Goal: Contribute content: Contribute content

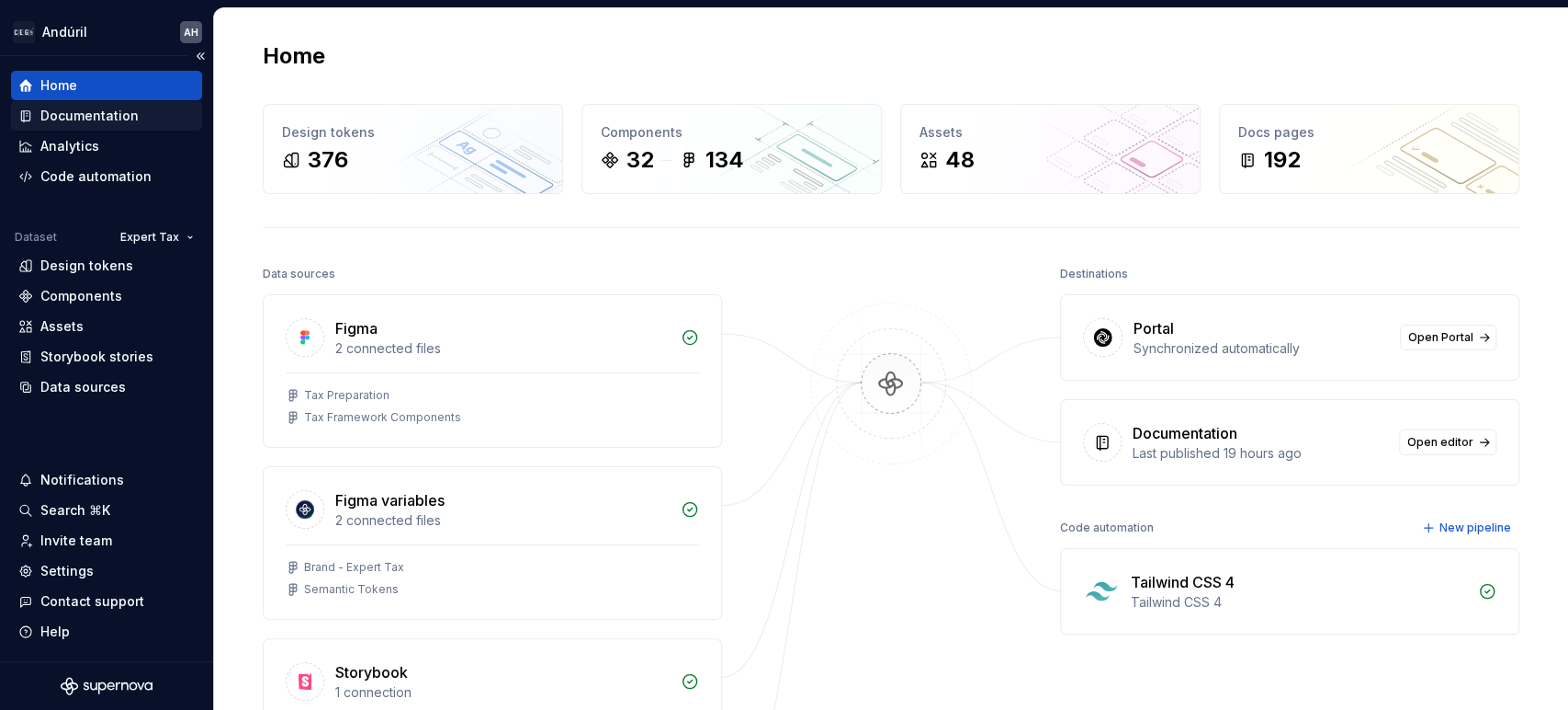
click at [68, 112] on div "Documentation" at bounding box center [89, 116] width 98 height 19
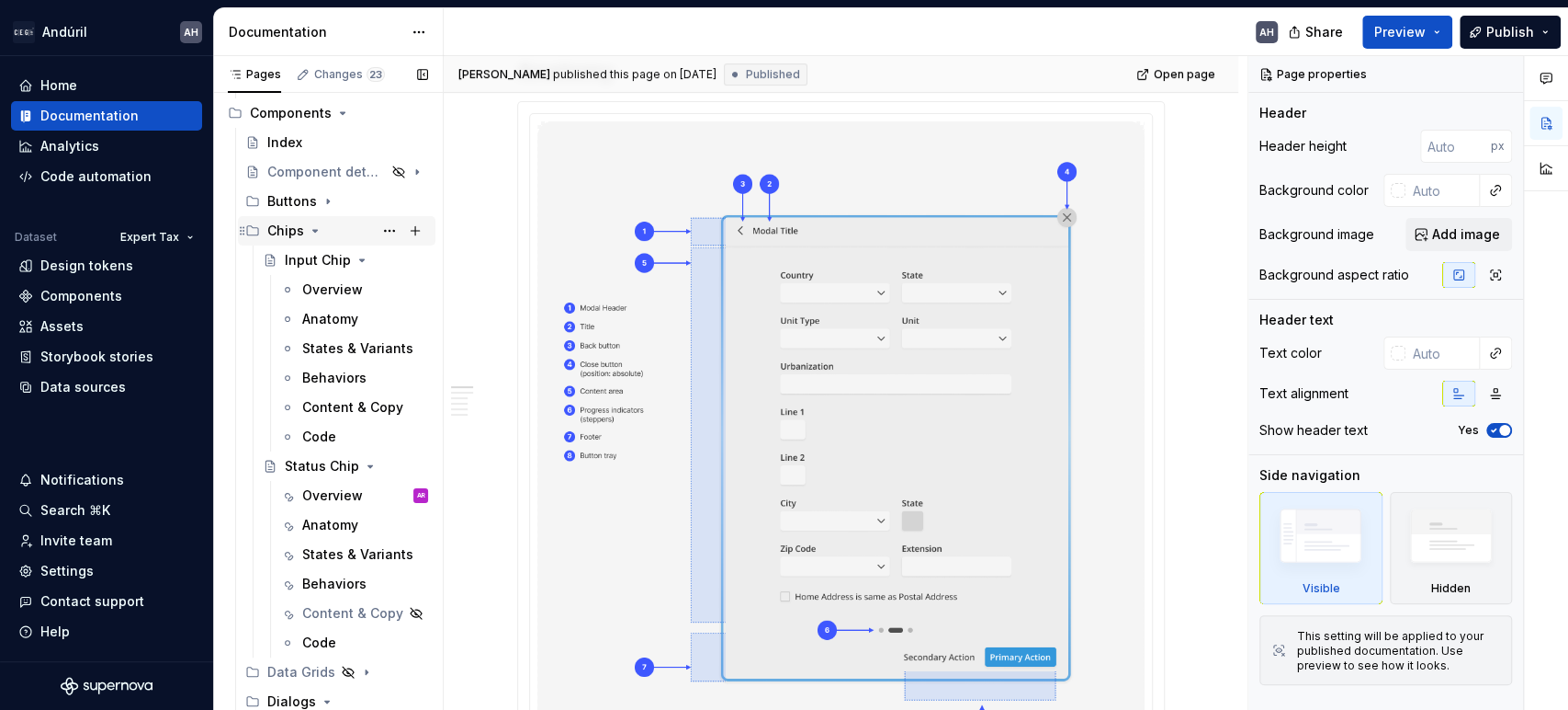
scroll to position [306, 0]
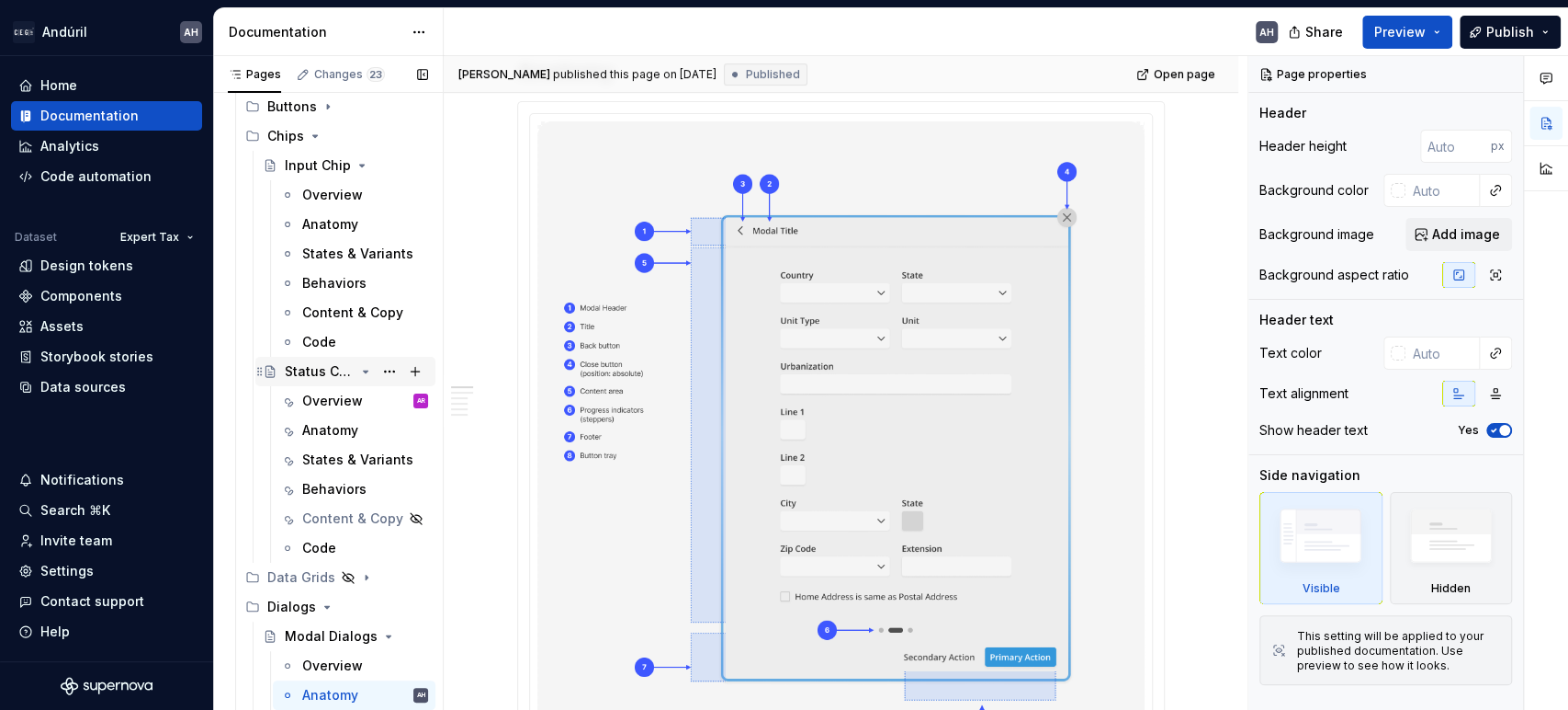
click at [358, 369] on icon "Page tree" at bounding box center [365, 371] width 15 height 15
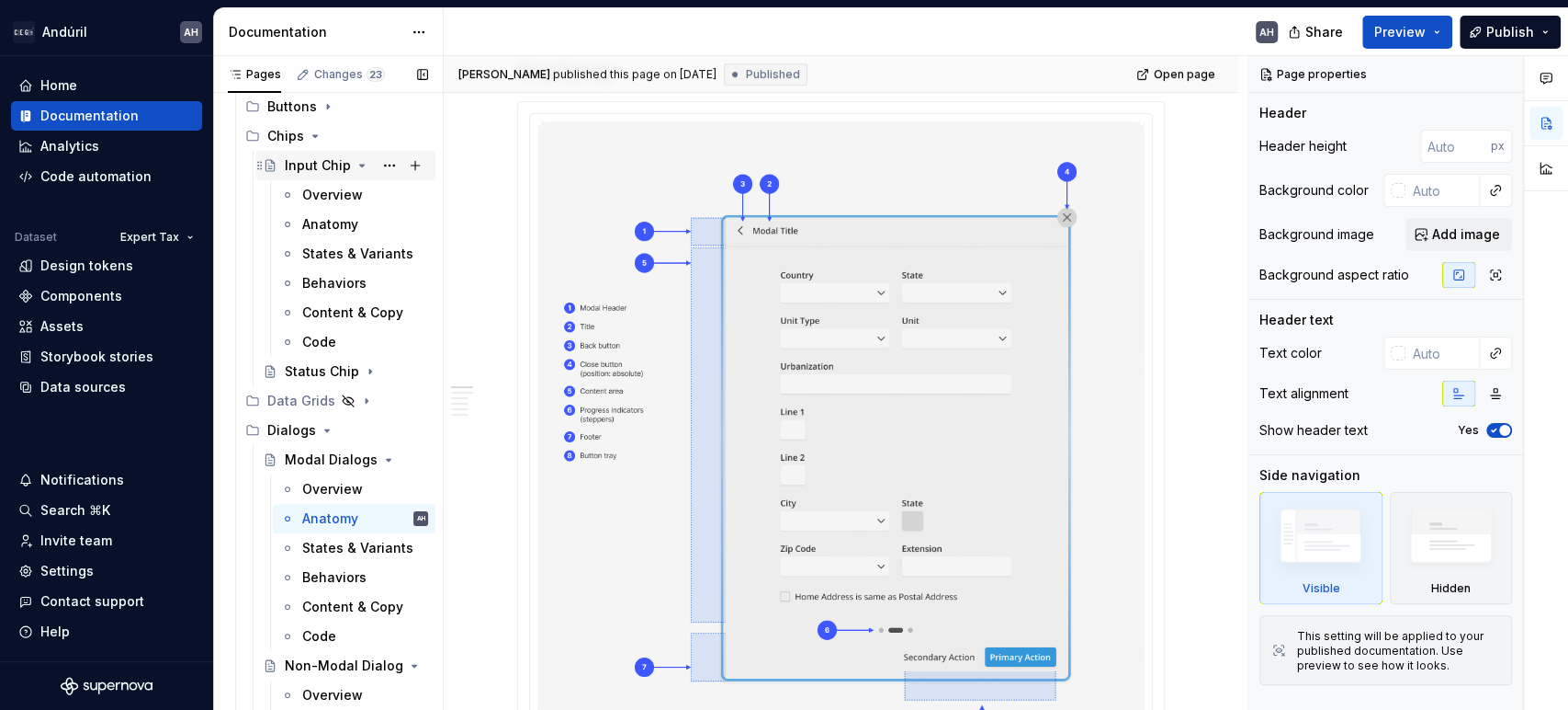
click at [360, 165] on icon "Page tree" at bounding box center [362, 165] width 5 height 2
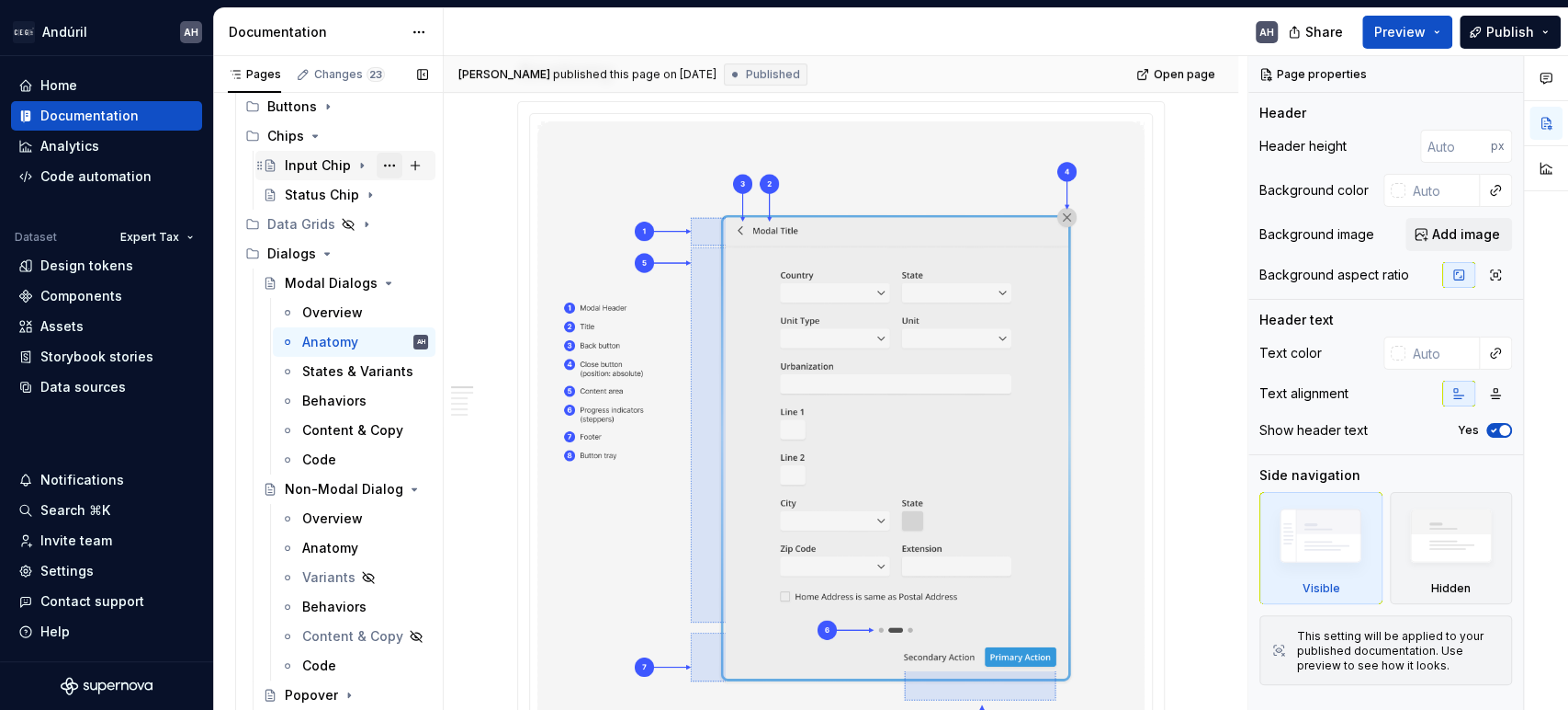
click at [378, 160] on button "Page tree" at bounding box center [390, 165] width 26 height 26
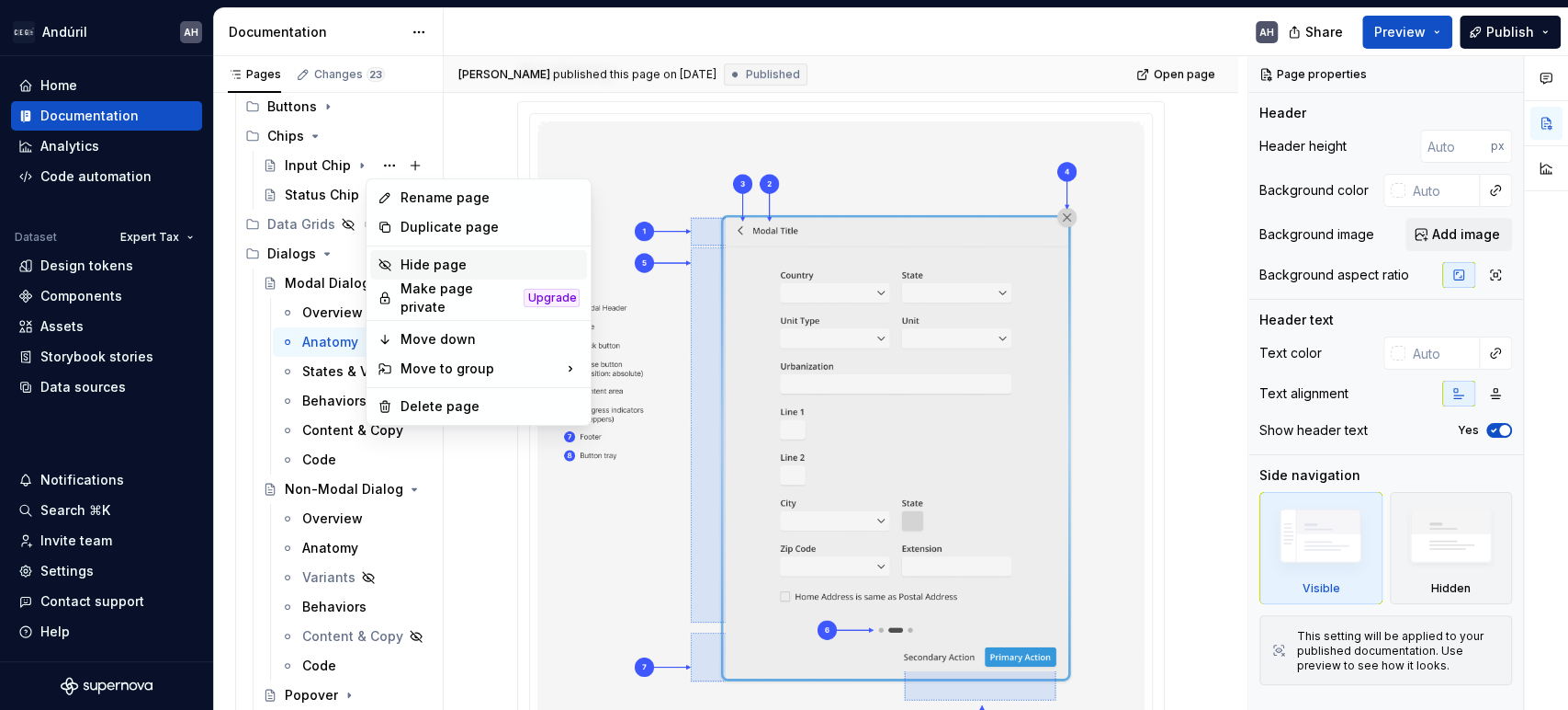
click at [432, 265] on div "Hide page" at bounding box center [489, 264] width 180 height 19
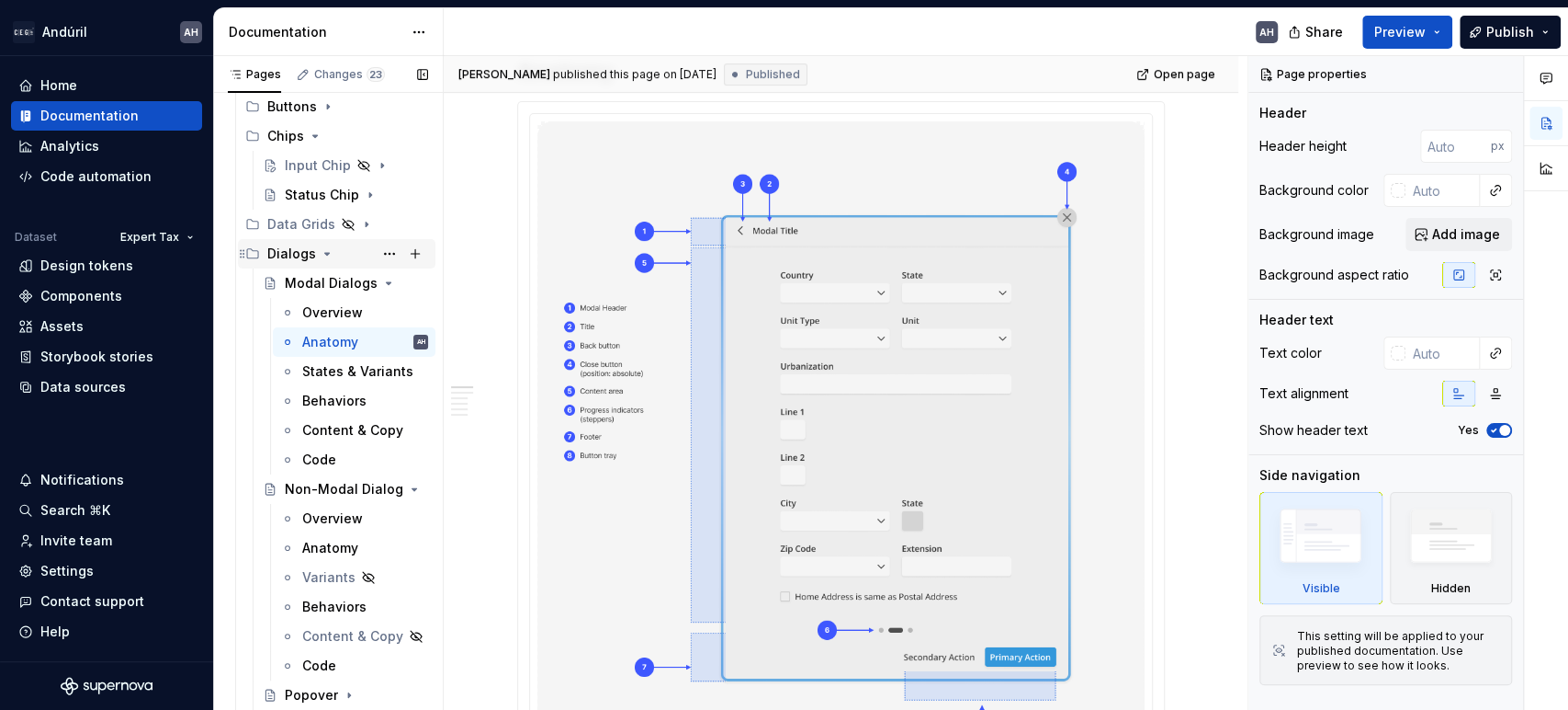
click at [323, 250] on icon "Page tree" at bounding box center [326, 253] width 15 height 15
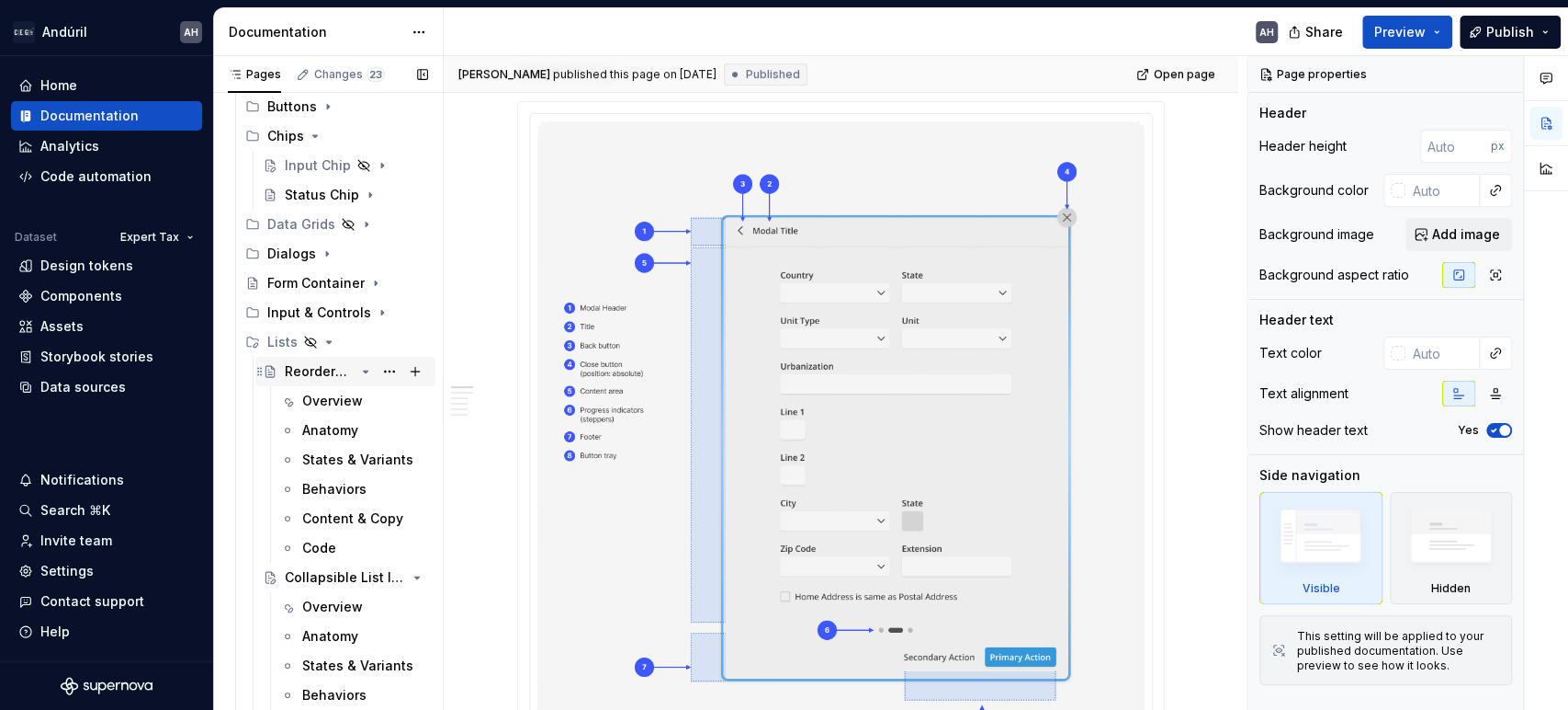
scroll to position [408, 0]
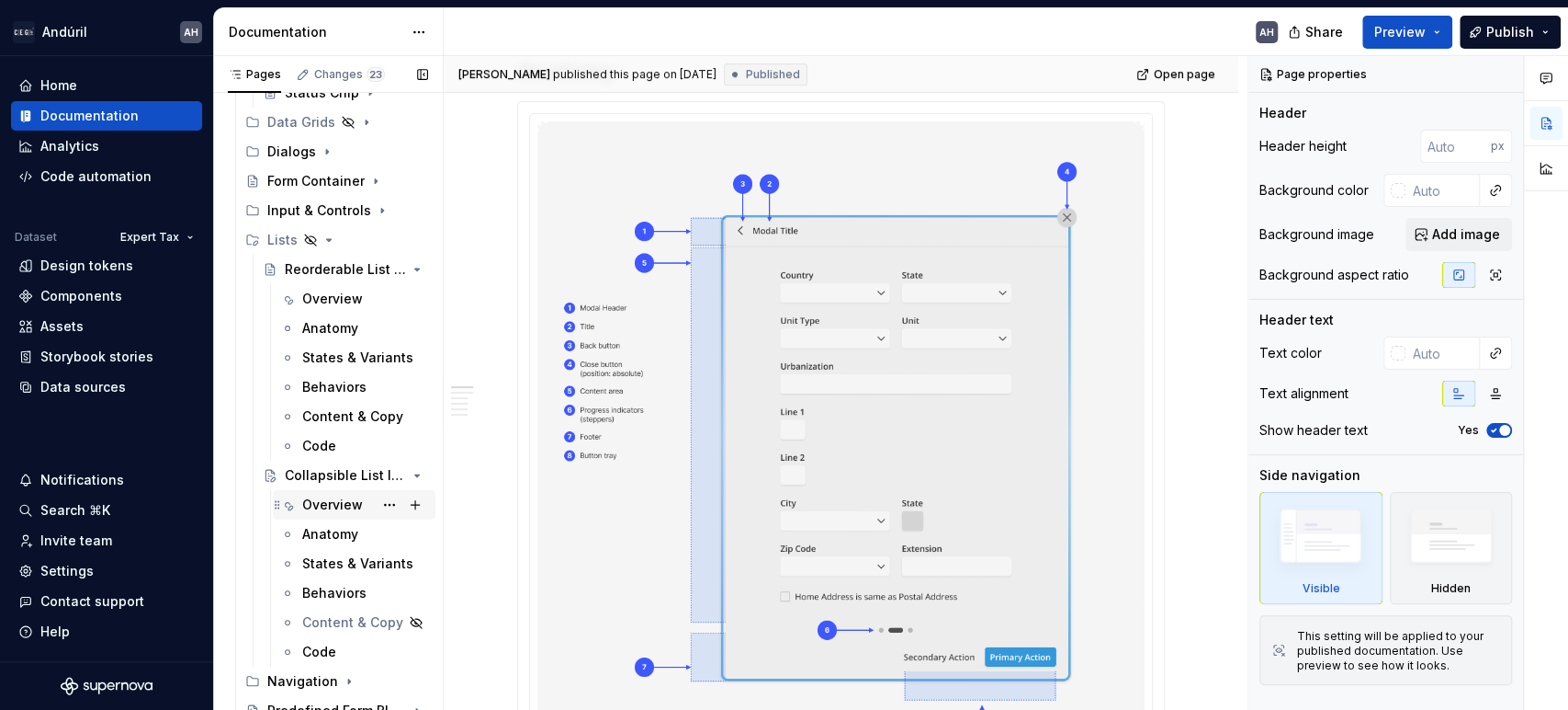
click at [325, 501] on div "Overview" at bounding box center [332, 504] width 60 height 19
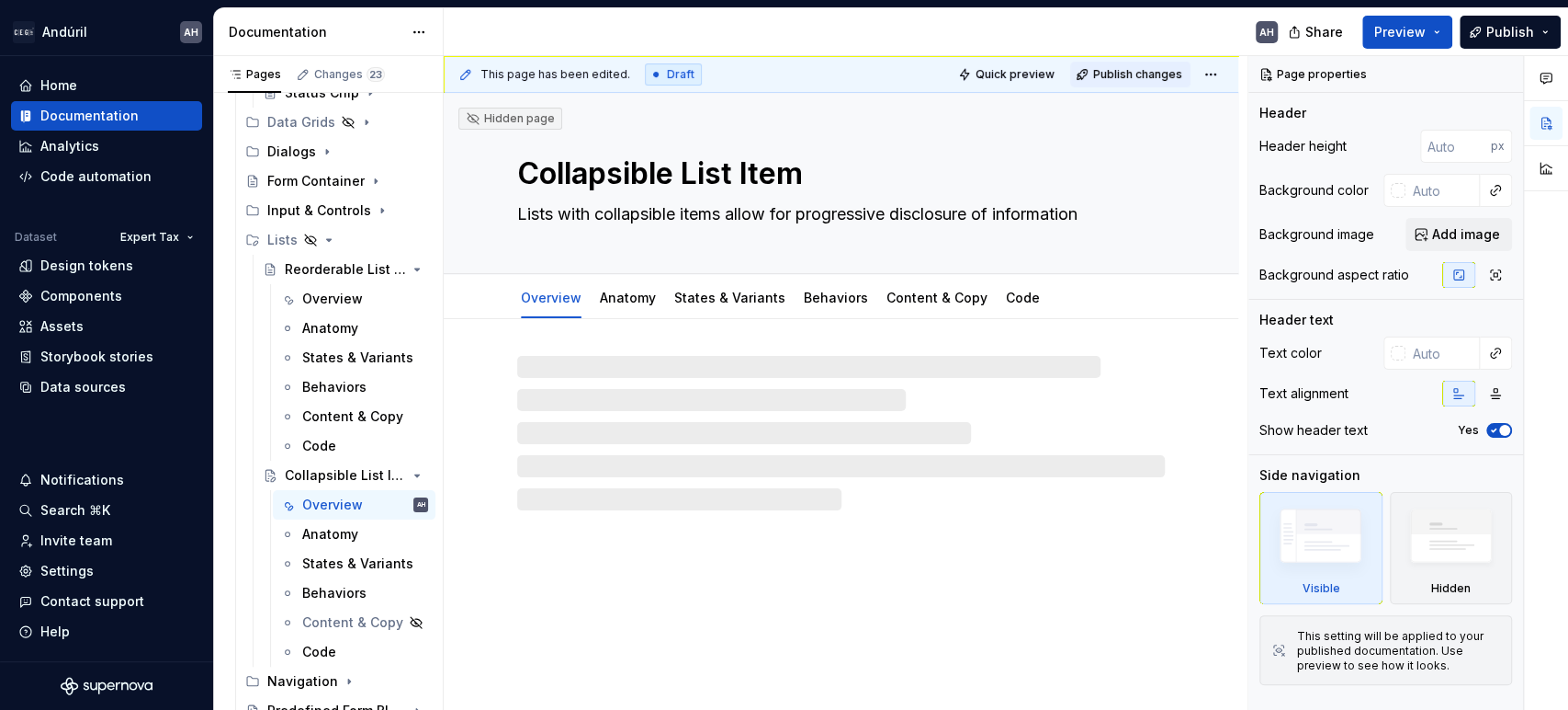
click at [1126, 73] on span "Publish changes" at bounding box center [1138, 74] width 89 height 15
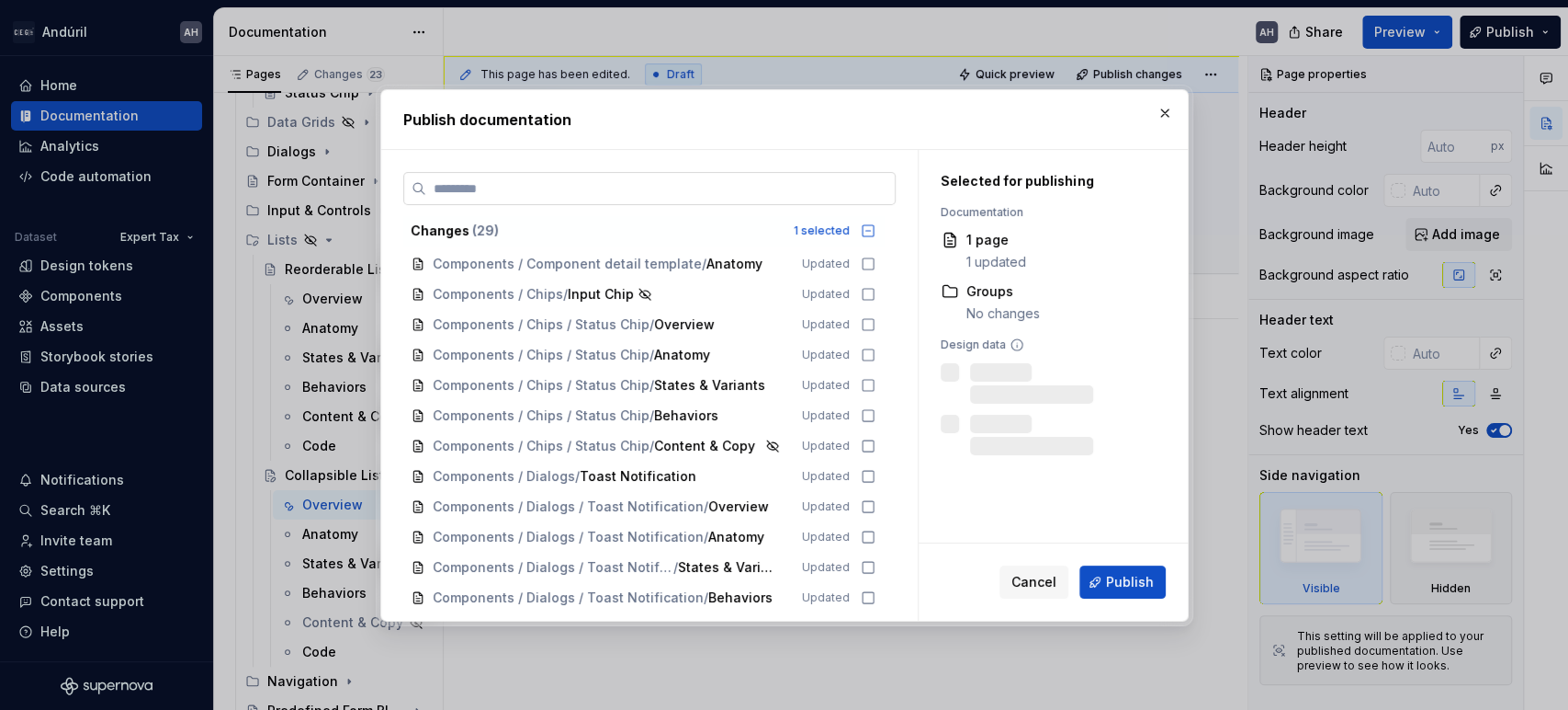
type textarea "*"
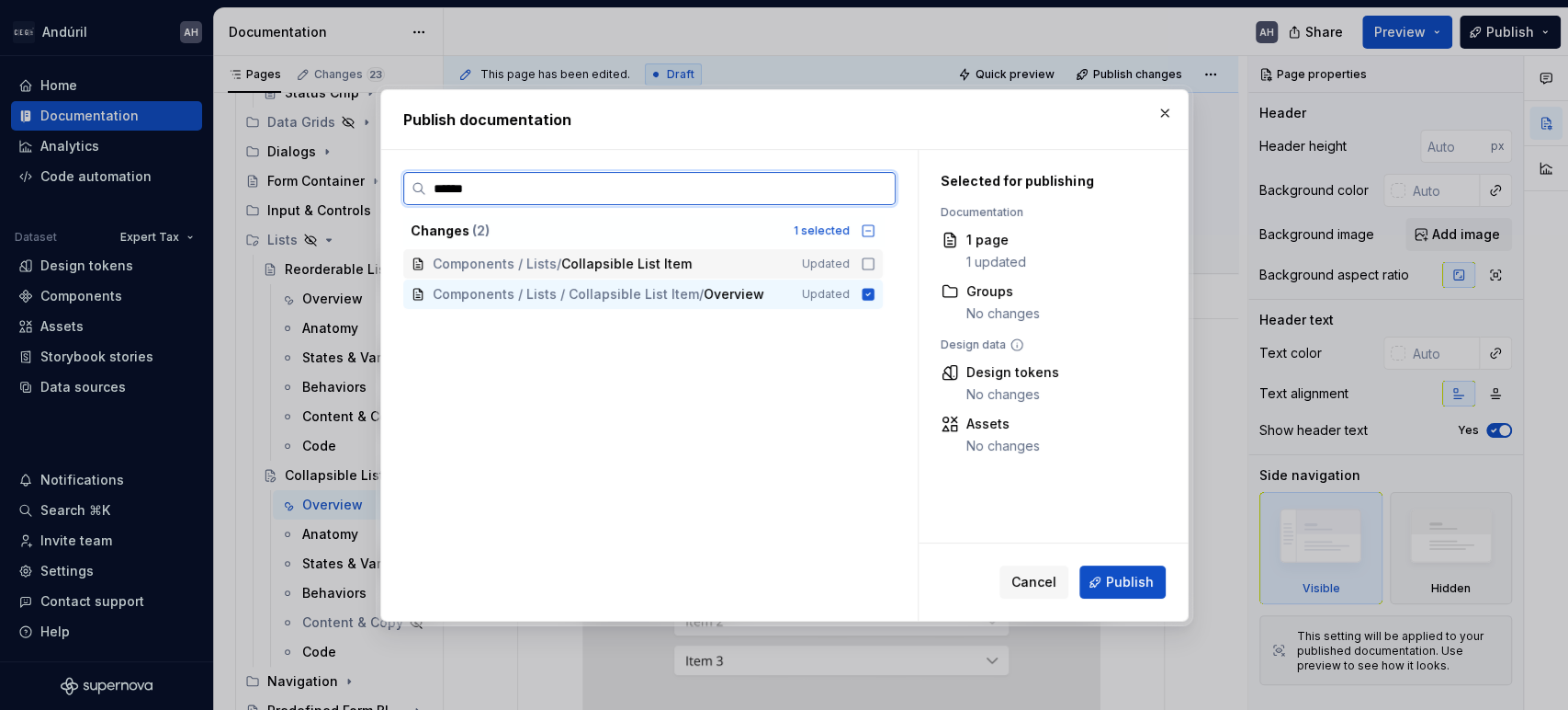
type input "*******"
click at [866, 265] on icon at bounding box center [868, 263] width 15 height 15
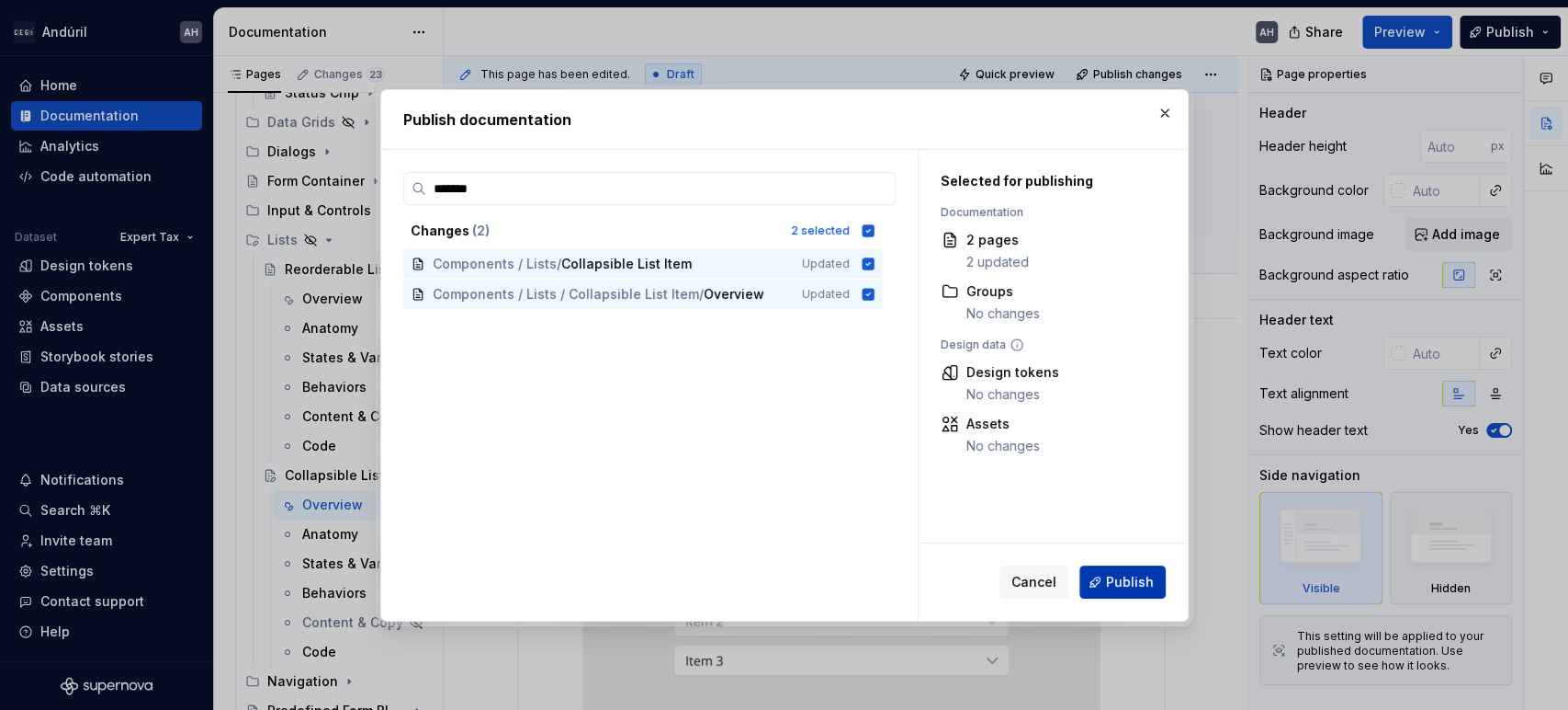
click at [1122, 591] on button "Publish" at bounding box center [1122, 581] width 86 height 33
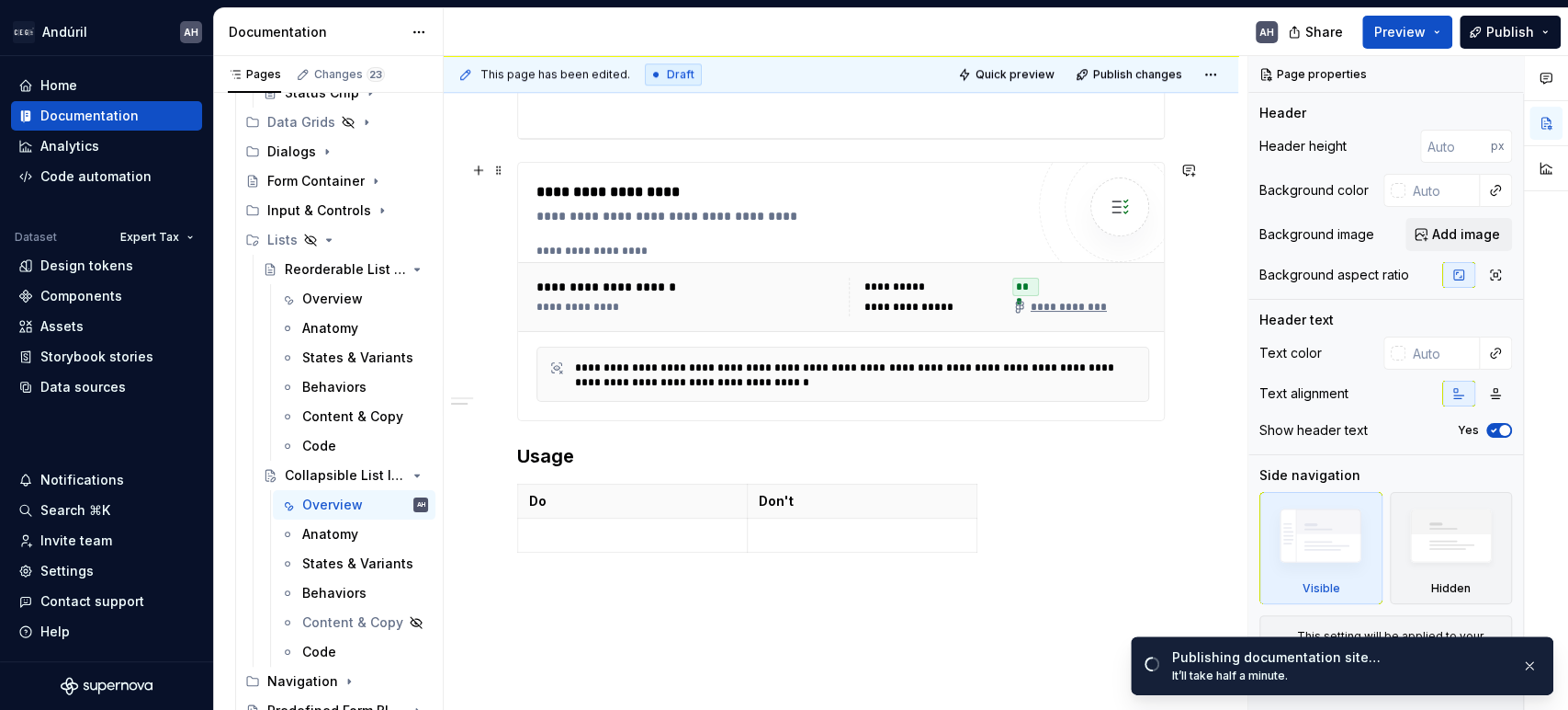
scroll to position [1021, 0]
click at [960, 230] on div "**********" at bounding box center [781, 290] width 488 height 221
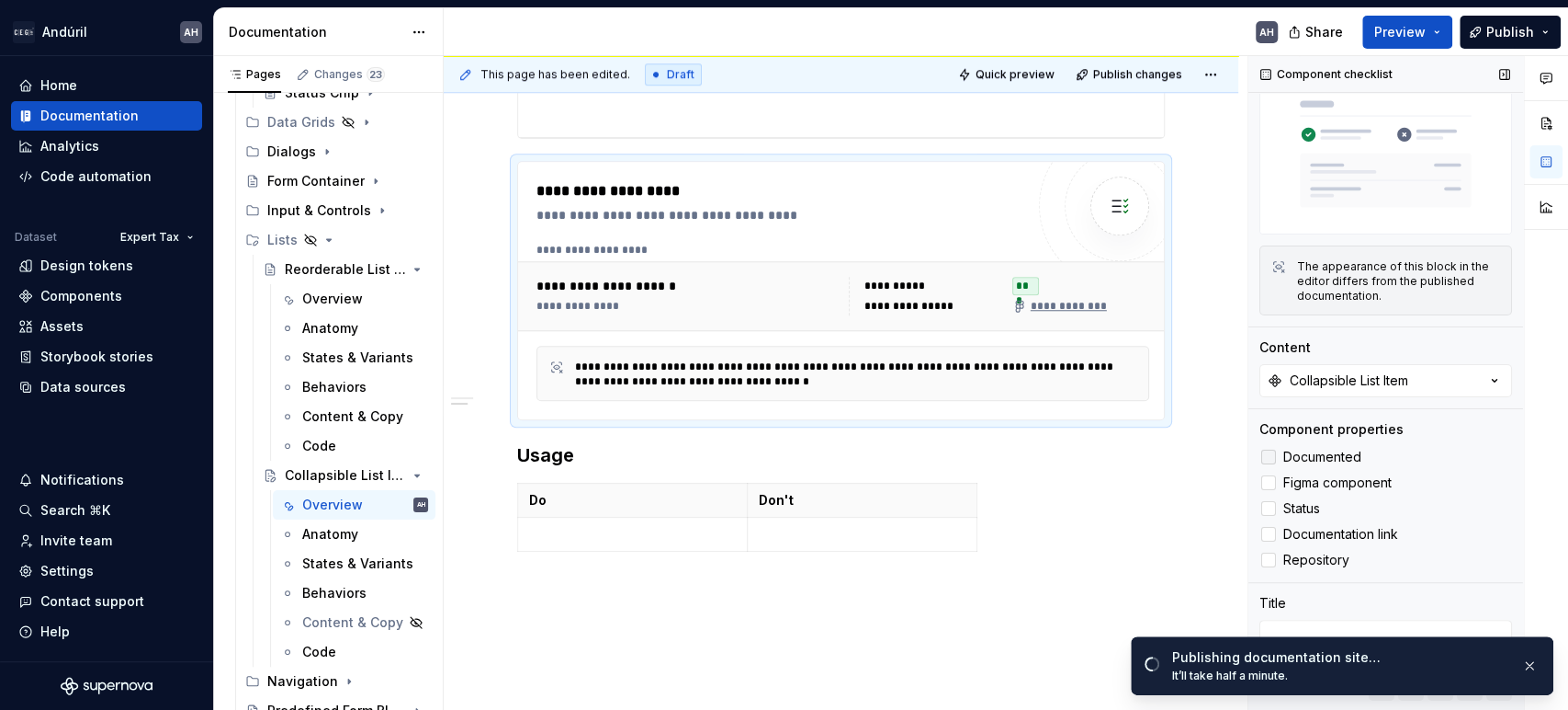
scroll to position [97, 0]
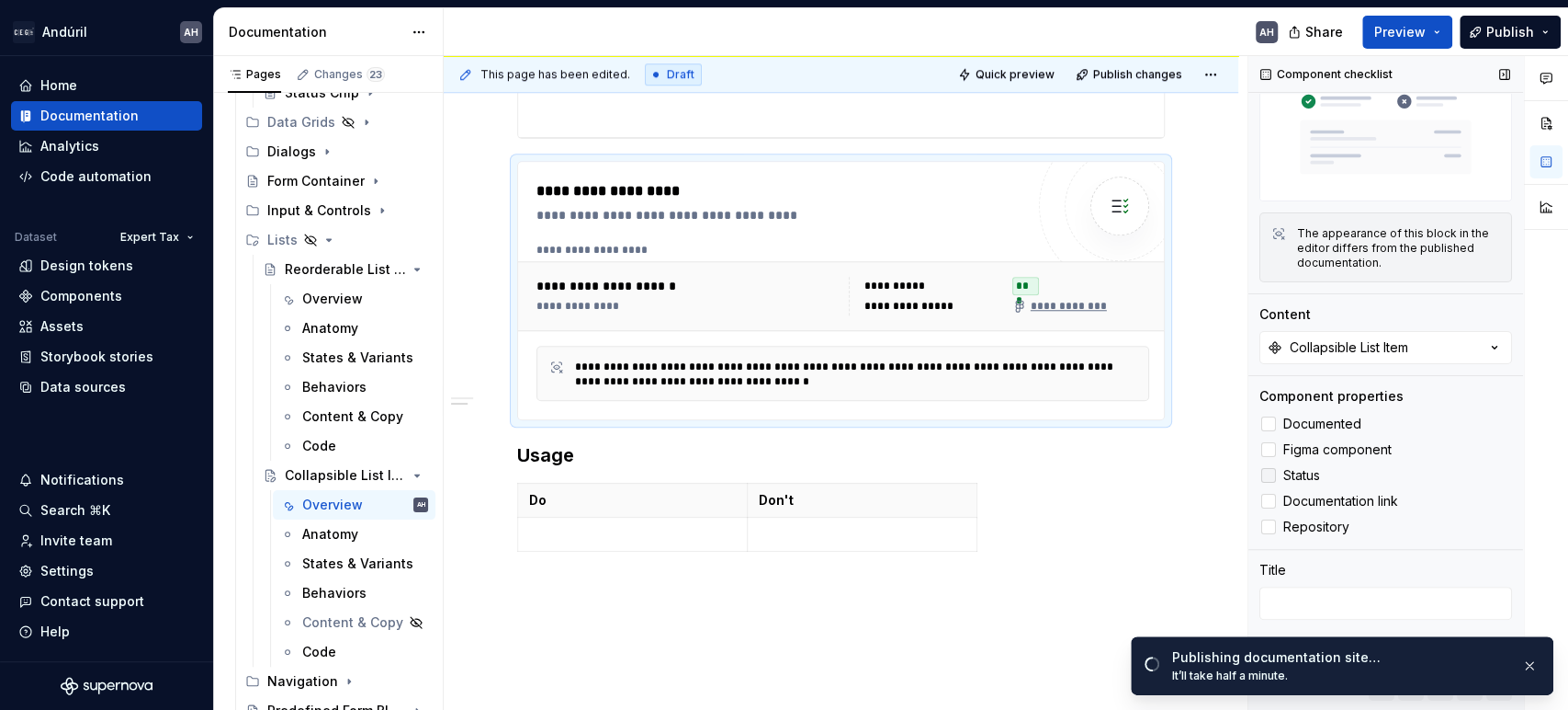
click at [1308, 468] on span "Status" at bounding box center [1301, 475] width 37 height 15
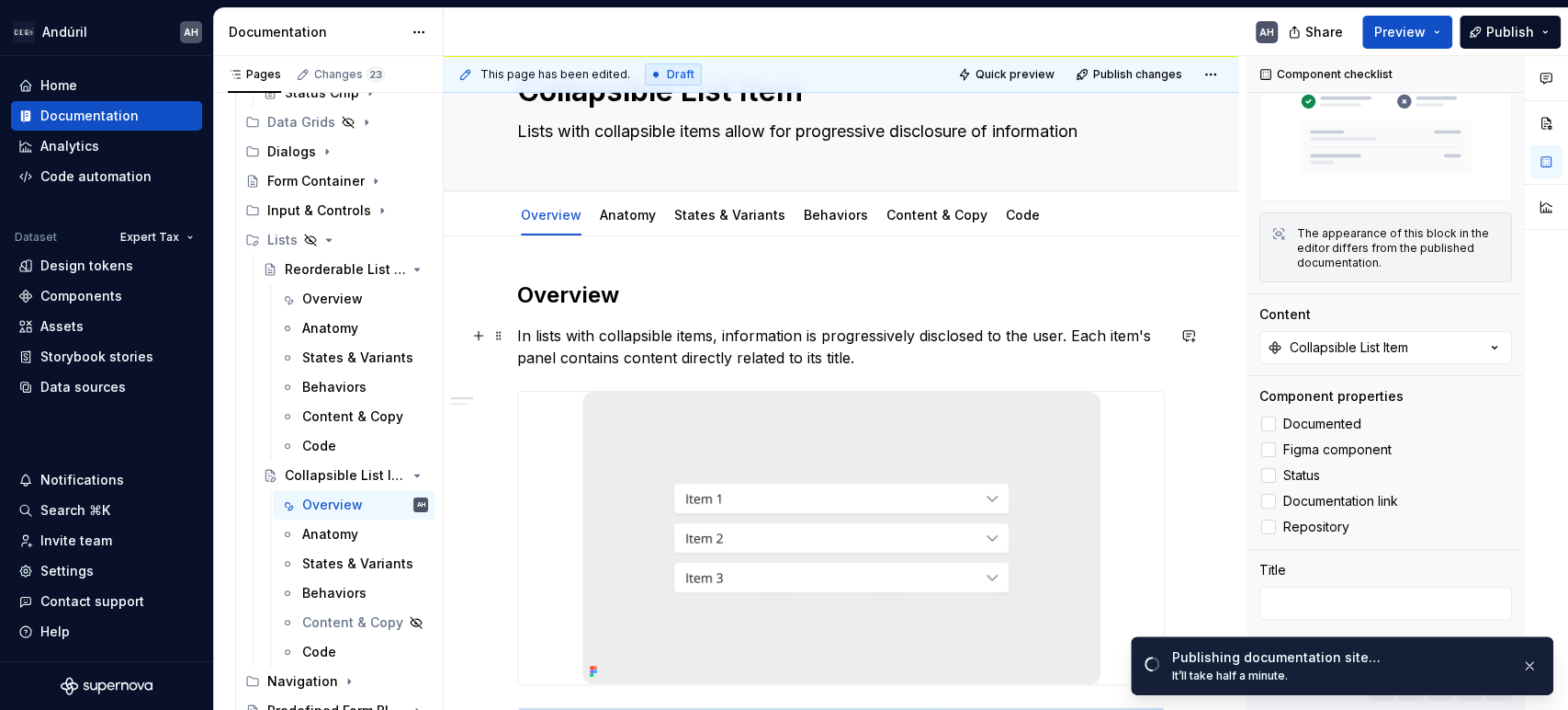
scroll to position [0, 0]
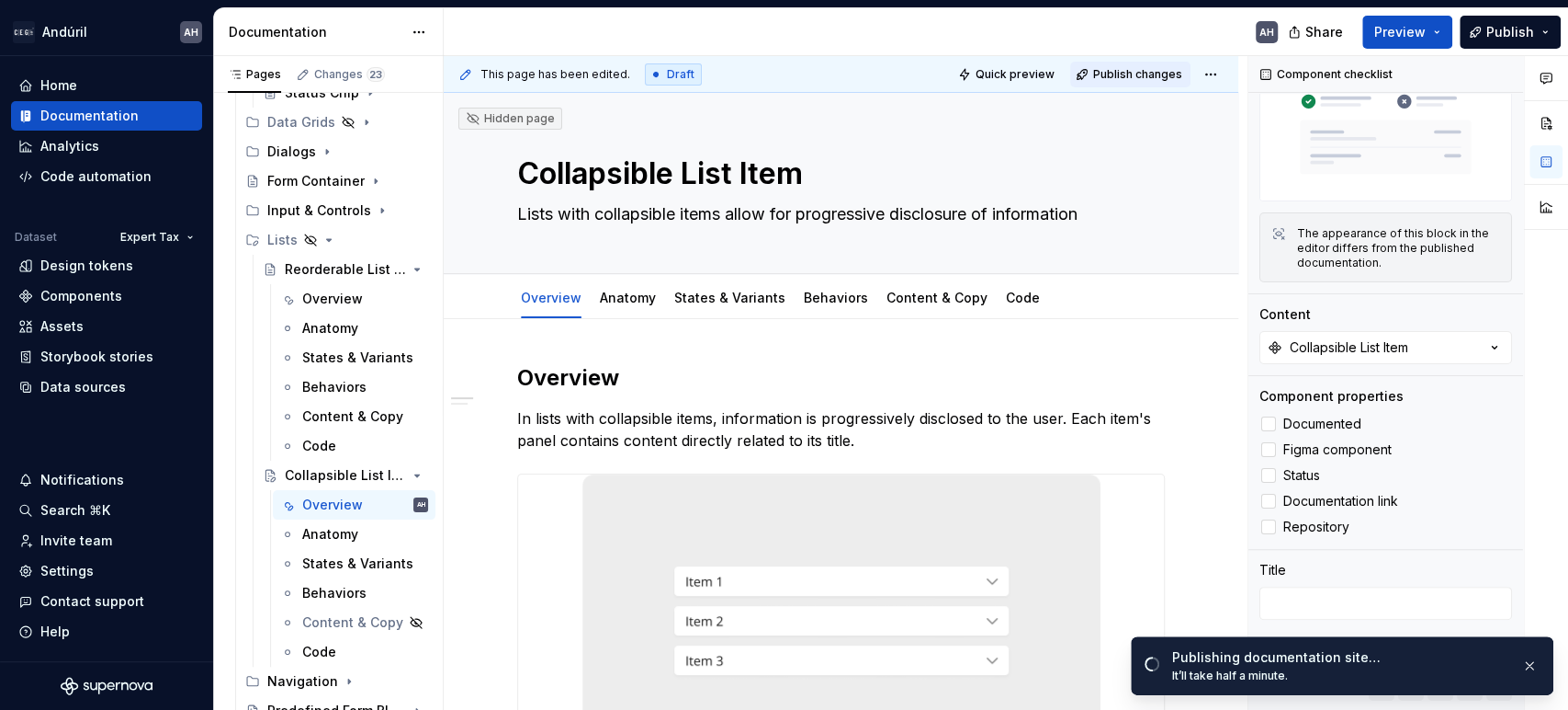
click at [1151, 74] on span "Publish changes" at bounding box center [1138, 74] width 89 height 15
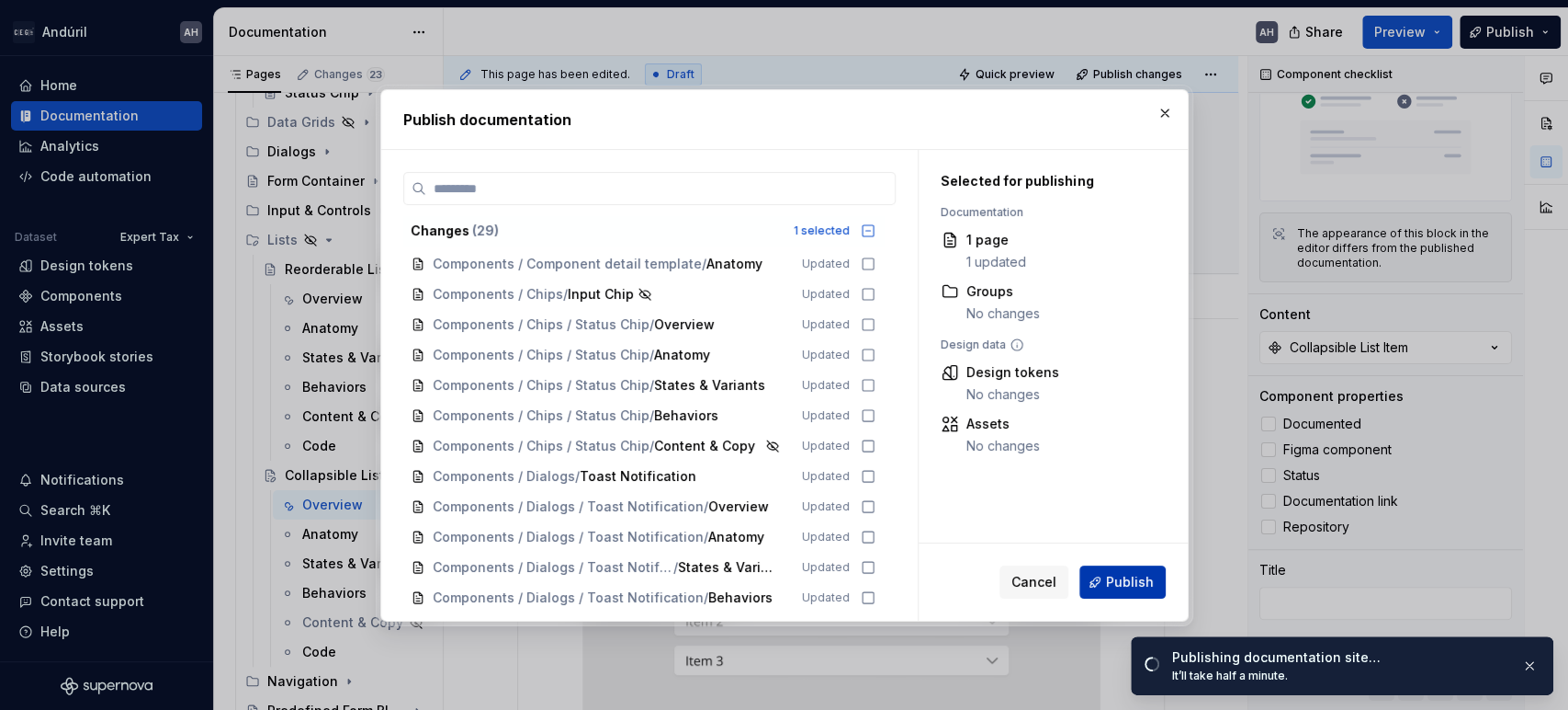
click at [1127, 591] on button "Publish" at bounding box center [1122, 581] width 86 height 33
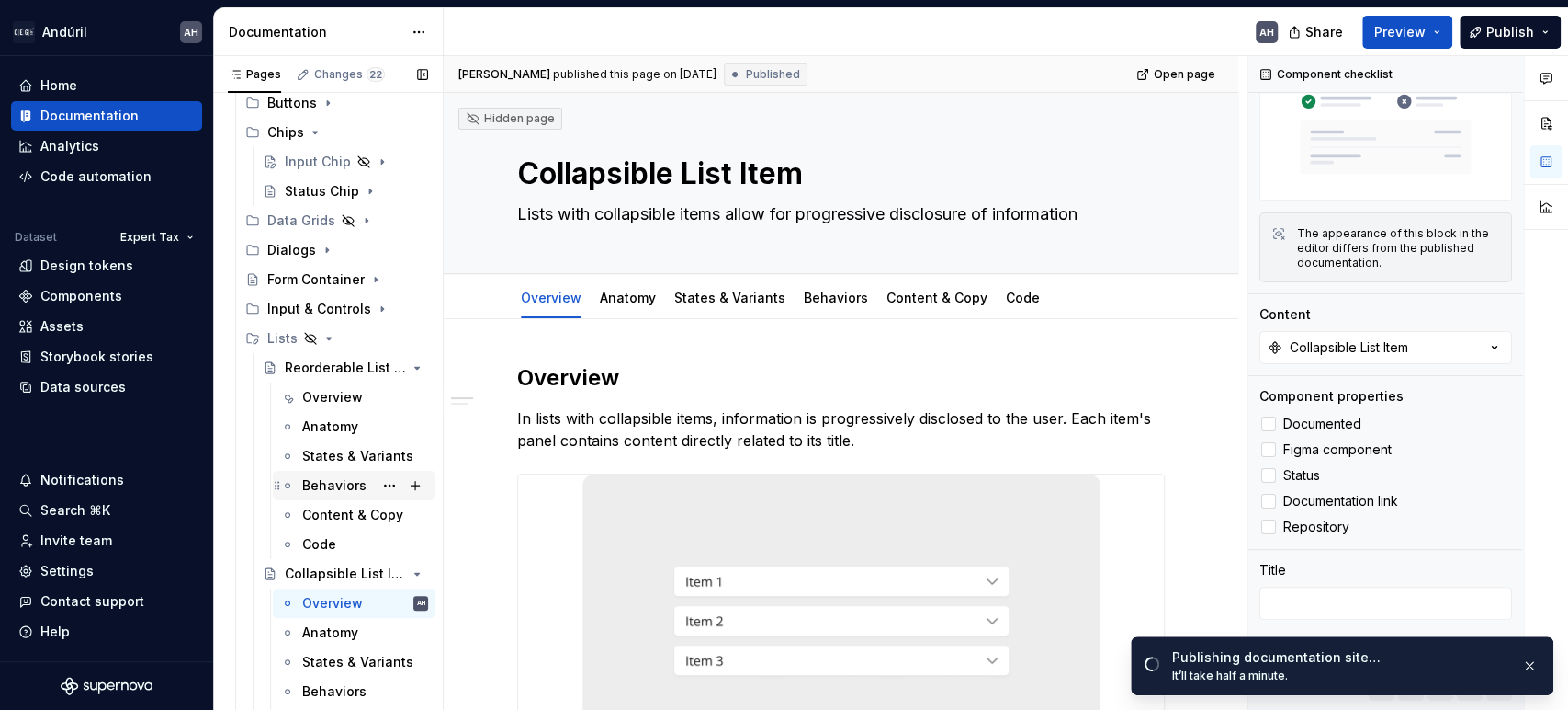
scroll to position [309, 0]
click at [358, 310] on icon "Page tree" at bounding box center [365, 310] width 15 height 15
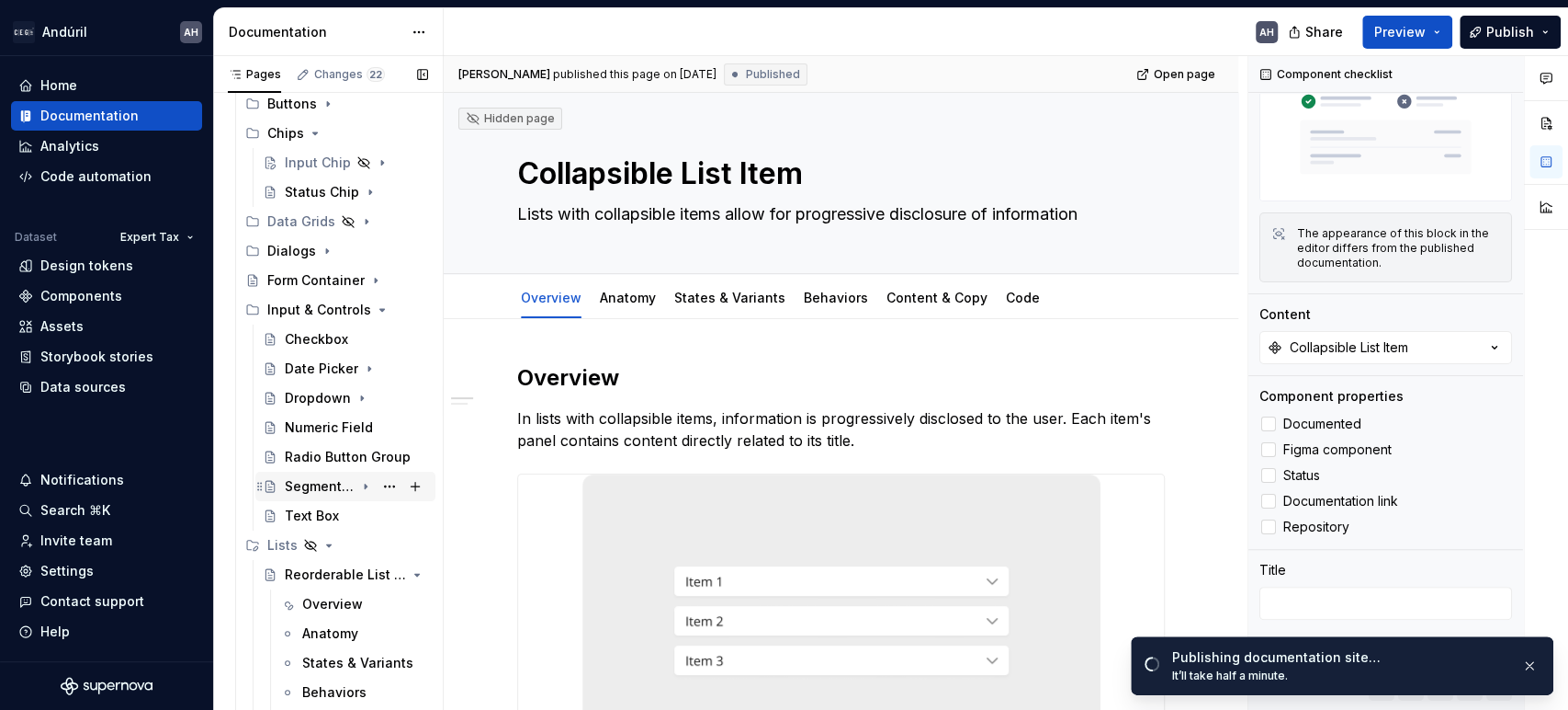
click at [308, 490] on div "Segmented Control" at bounding box center [319, 486] width 70 height 19
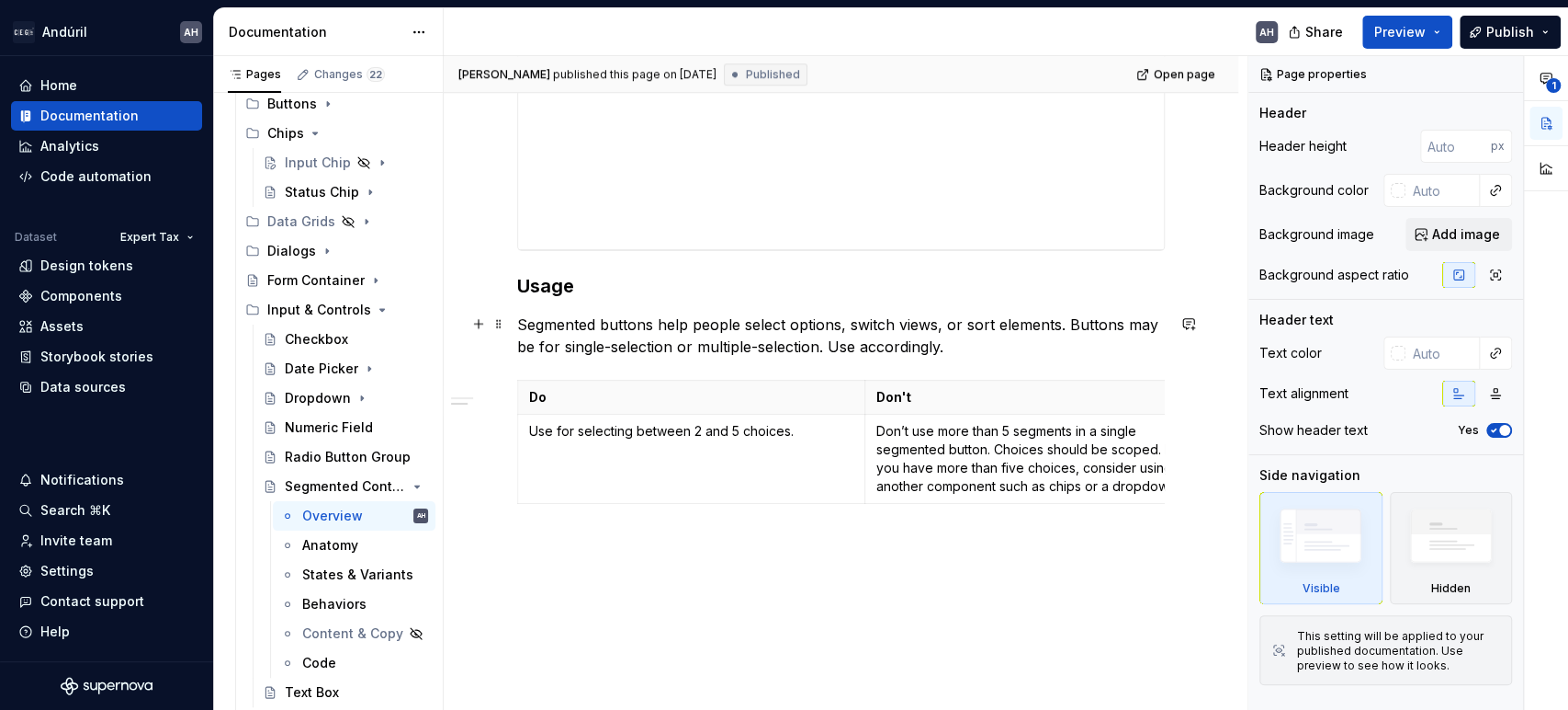
scroll to position [1065, 0]
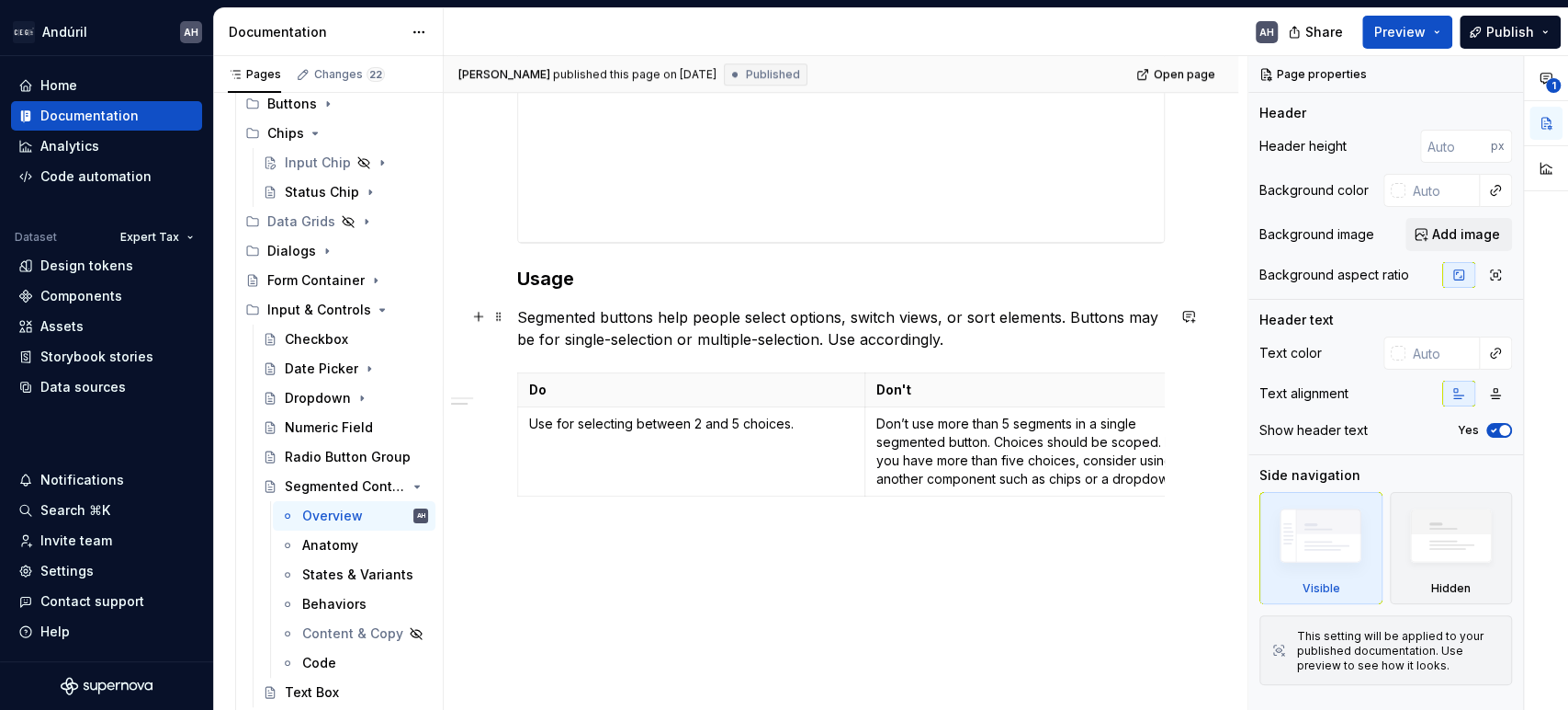
click at [710, 319] on p "Segmented buttons help people select options, switch views, or sort elements. B…" at bounding box center [840, 327] width 648 height 44
type textarea "*"
click at [710, 319] on p "Segmented buttons help people select options, switch views, or sort elements. B…" at bounding box center [840, 327] width 648 height 44
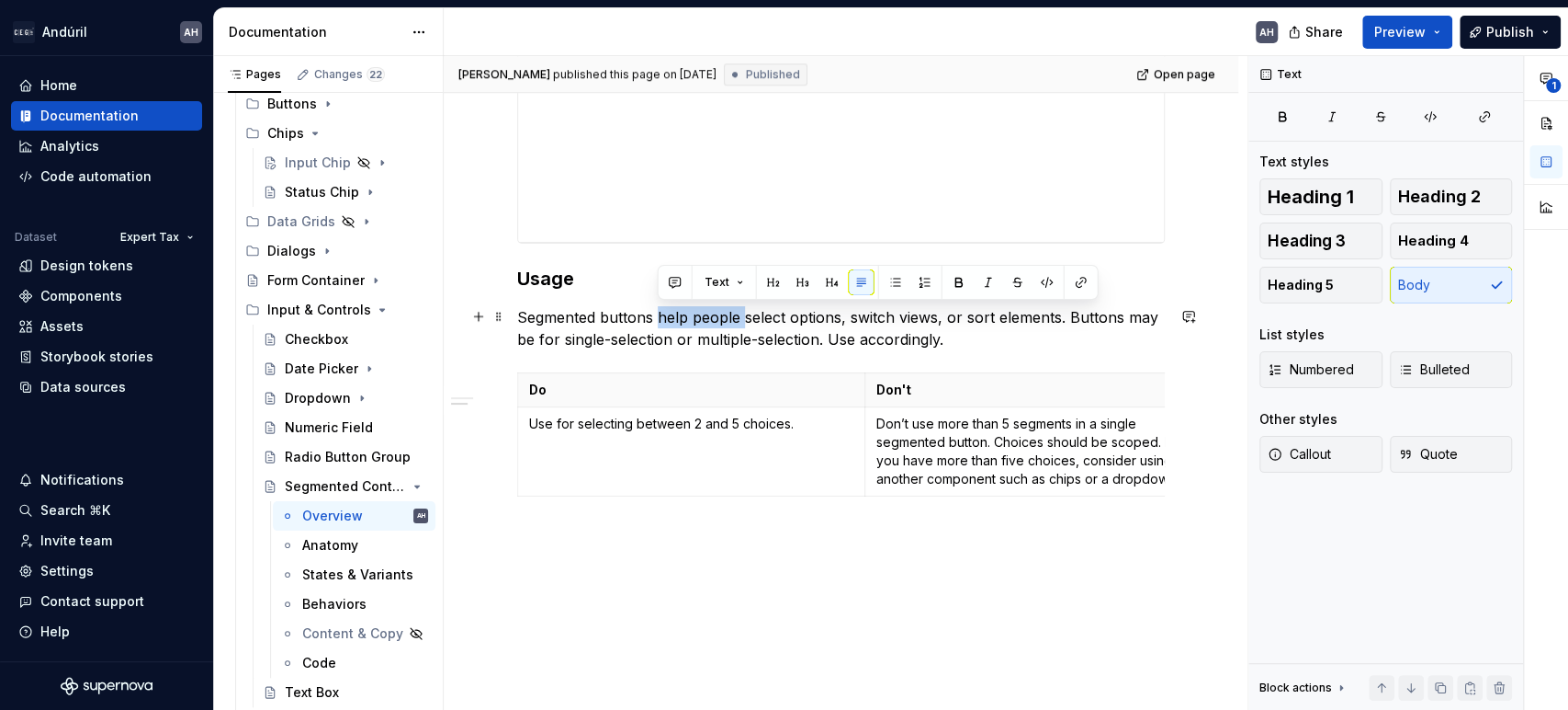
drag, startPoint x: 657, startPoint y: 311, endPoint x: 741, endPoint y: 314, distance: 84.1
click at [741, 314] on p "Segmented buttons help people select options, switch views, or sort elements. B…" at bounding box center [840, 327] width 648 height 44
click at [970, 318] on p "Segmented buttons help people select options, switch views, or sort elements. B…" at bounding box center [840, 327] width 648 height 44
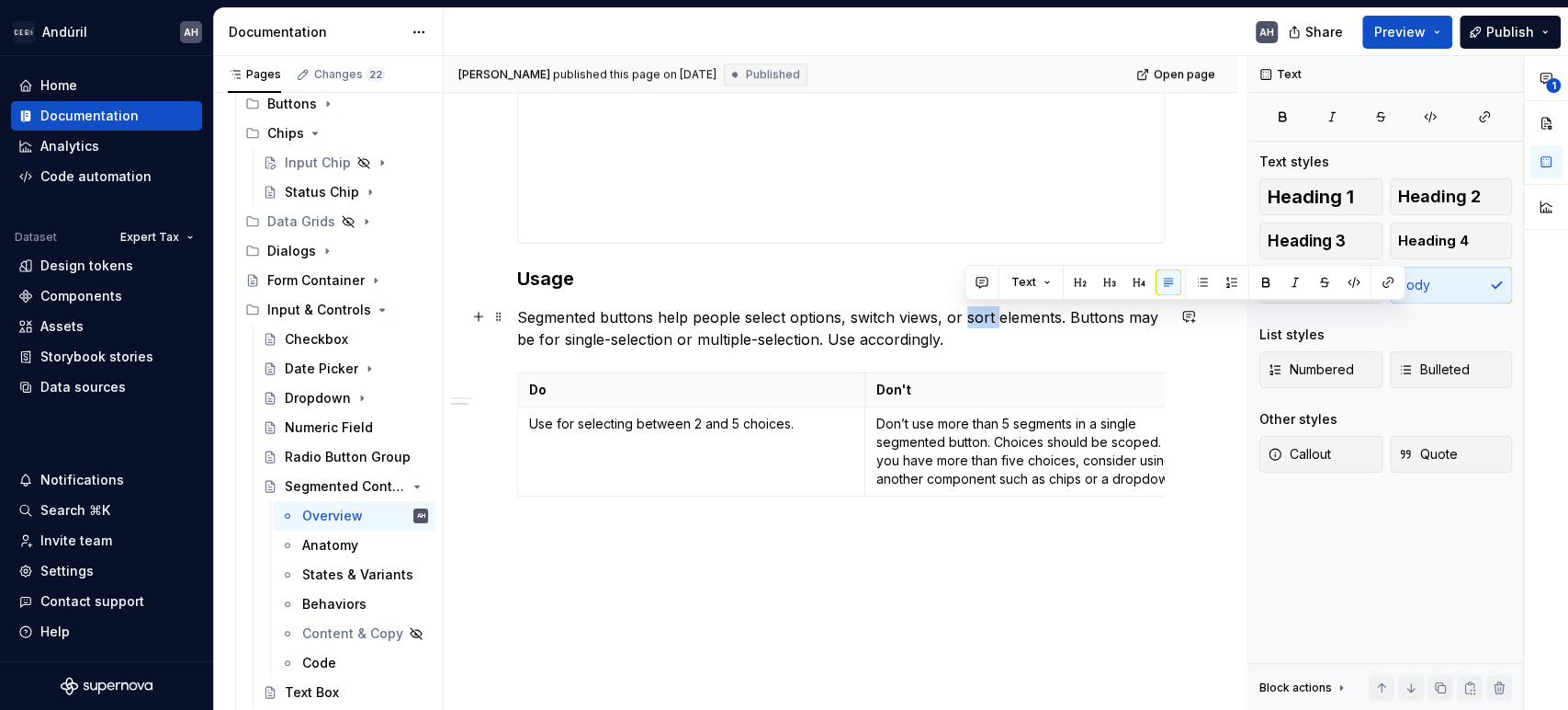
click at [970, 318] on p "Segmented buttons help people select options, switch views, or sort elements. B…" at bounding box center [840, 327] width 648 height 44
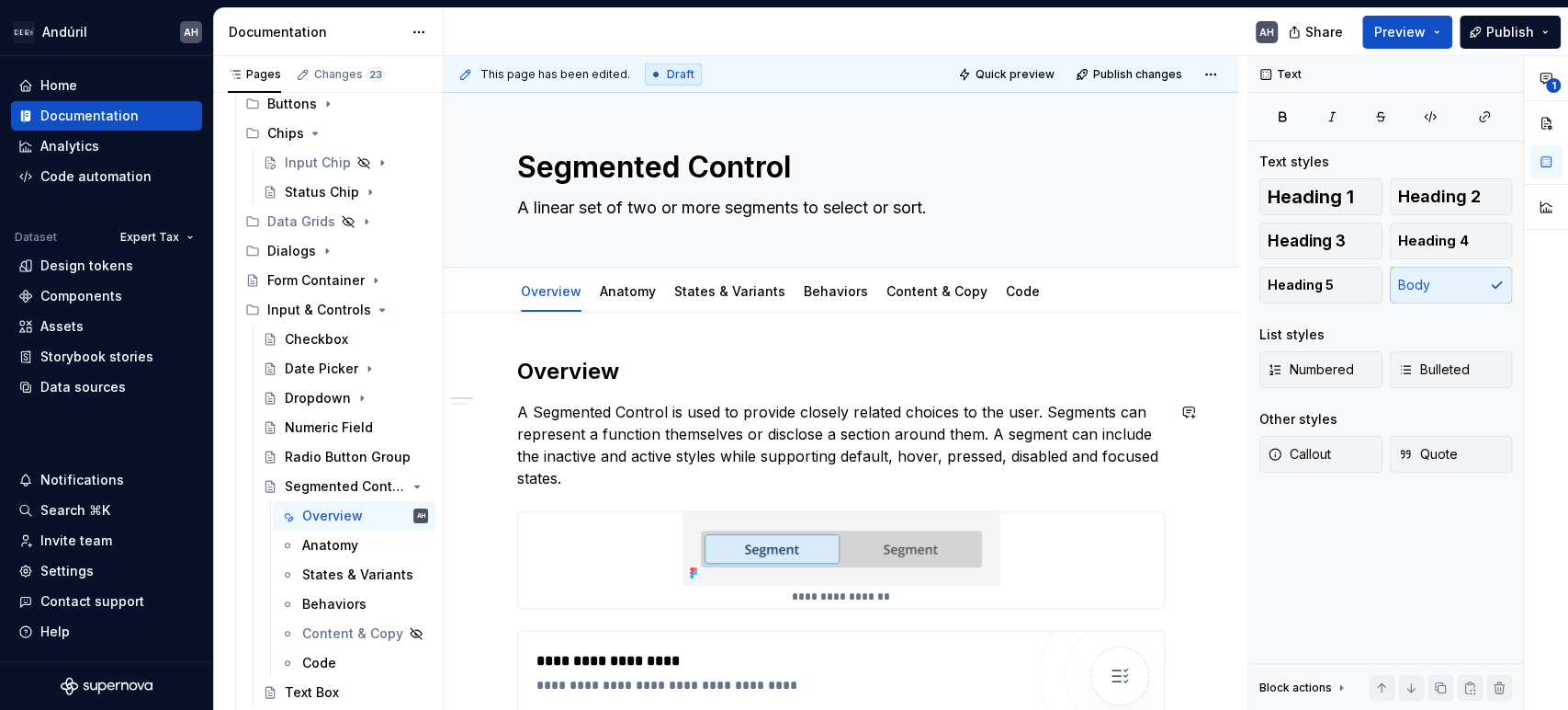
scroll to position [0, 0]
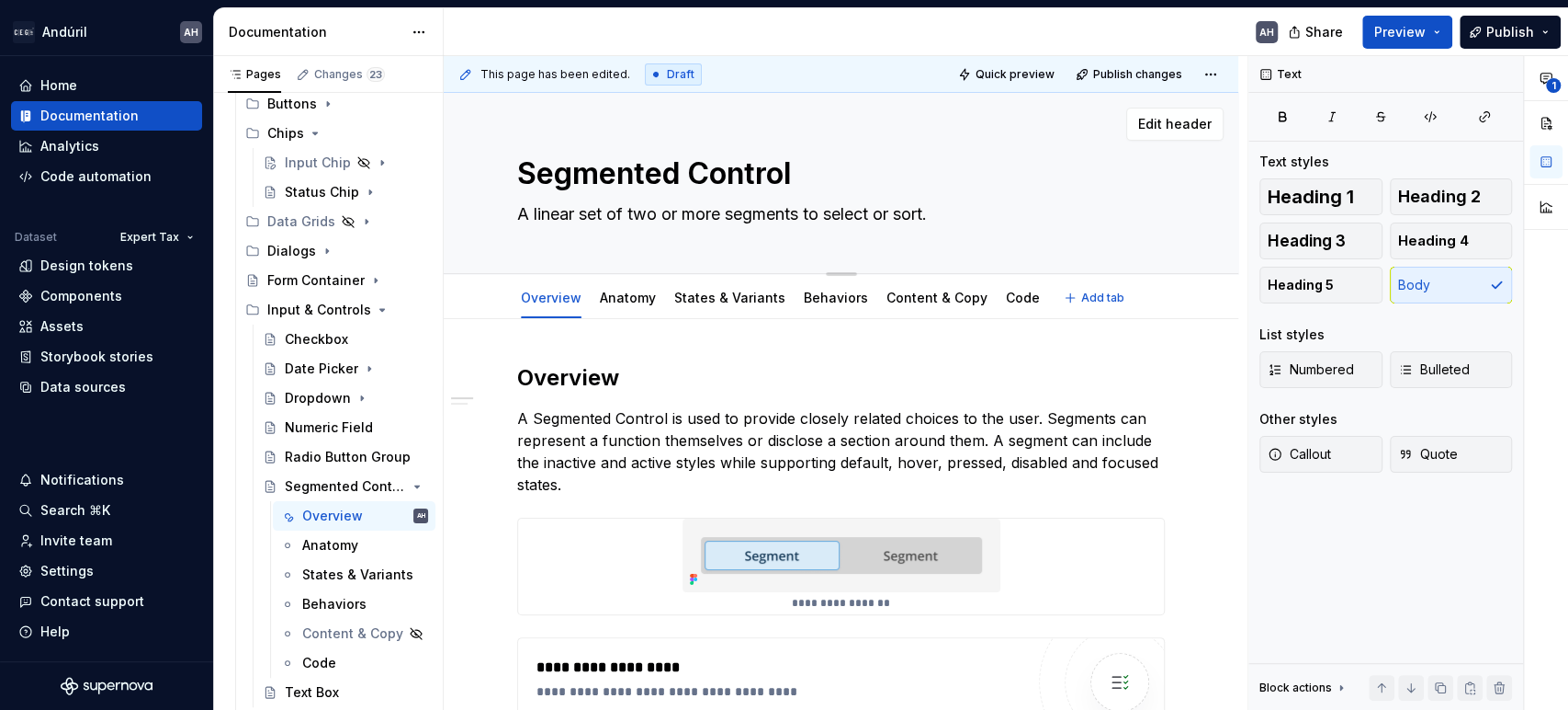
click at [727, 218] on textarea "A linear set of two or more segments to select or sort." at bounding box center [837, 215] width 648 height 30
paste textarea "a linear collection of buttons which allows a user to choose an option from mul…"
type textarea "*"
type textarea "a linear collection of buttons which allows a user to choose an option from mul…"
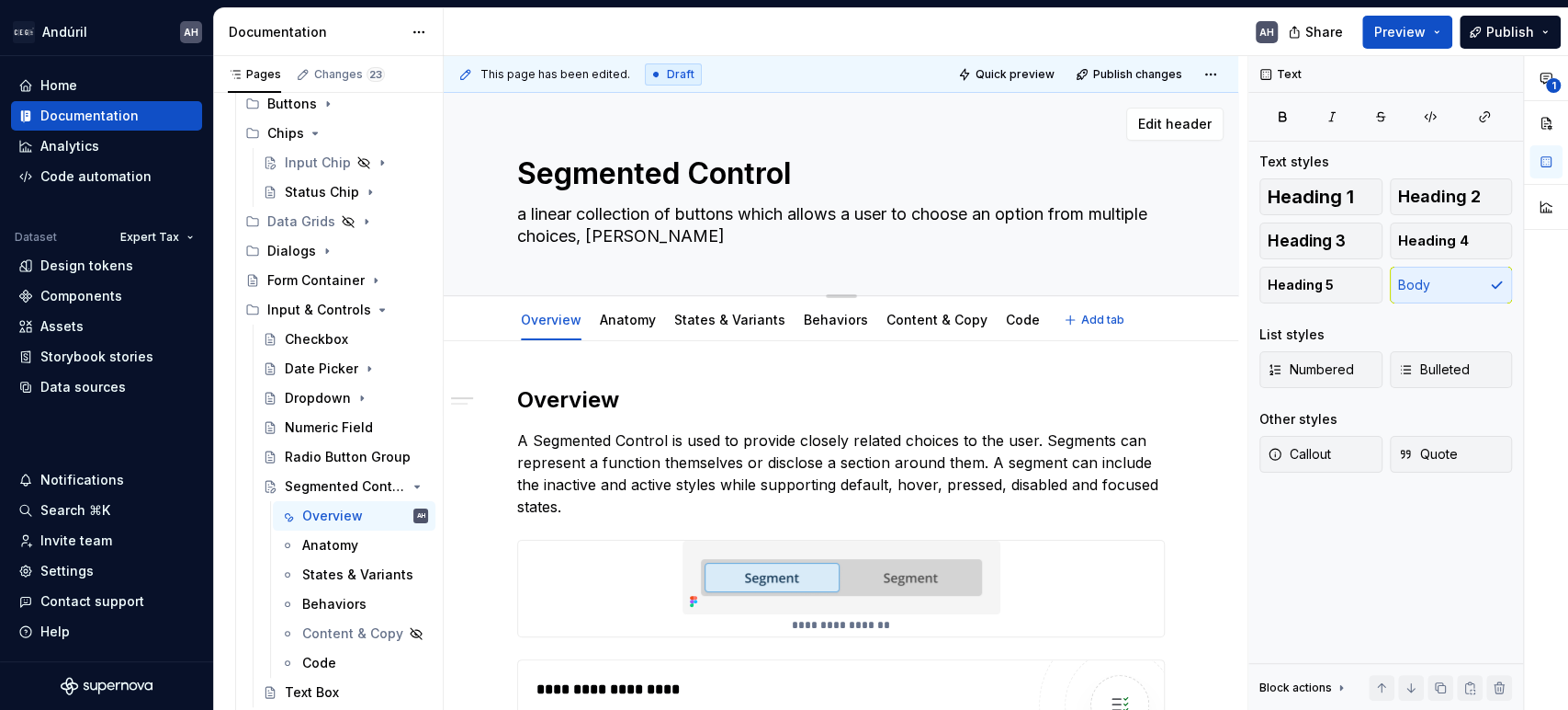
click at [524, 210] on textarea "a linear collection of buttons which allows a user to choose an option from mul…" at bounding box center [837, 225] width 648 height 51
click at [522, 214] on textarea "a linear collection of buttons which allows a user to choose an option from mul…" at bounding box center [837, 225] width 648 height 51
drag, startPoint x: 529, startPoint y: 222, endPoint x: 511, endPoint y: 221, distance: 18.0
type textarea "*"
type textarea "Alinear collection of buttons which allows a user to choose an option from mult…"
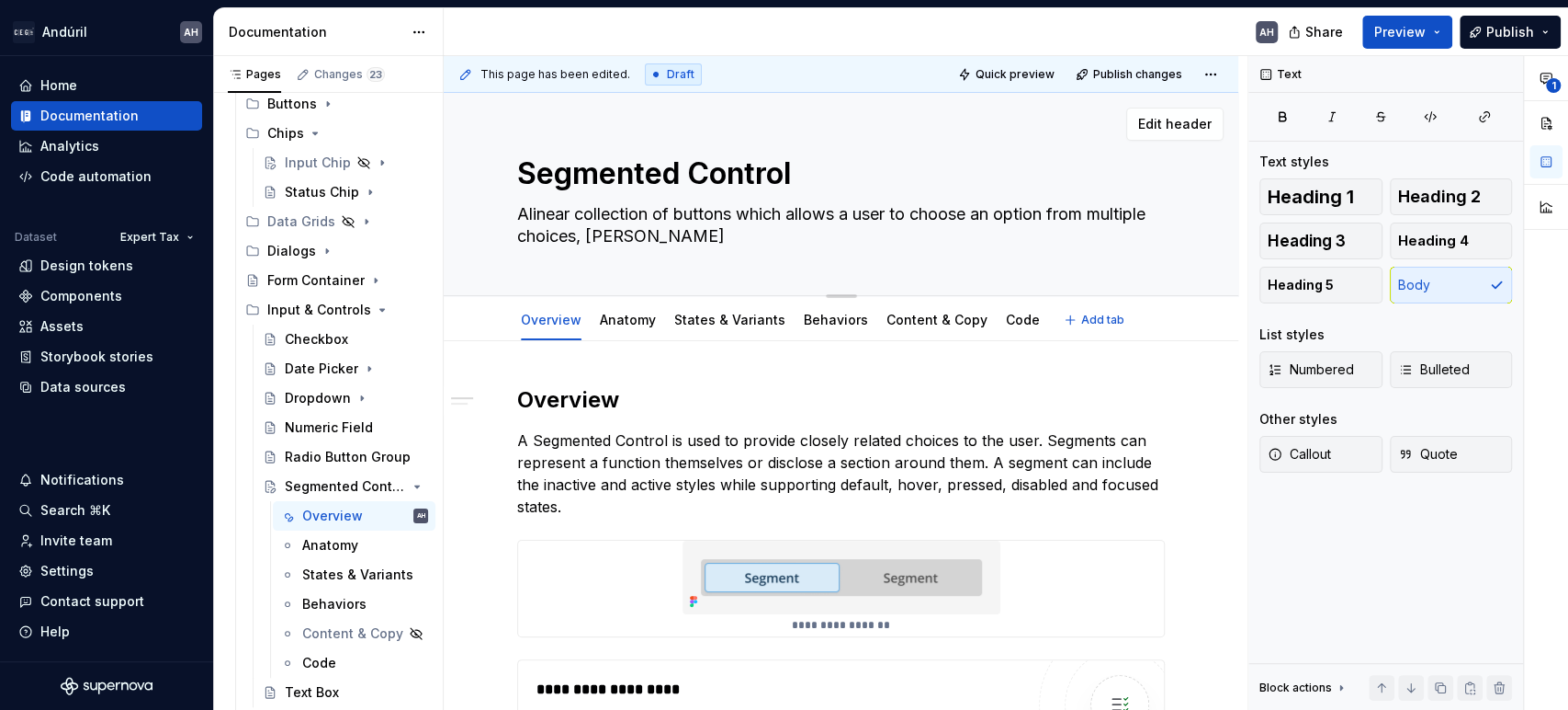
type textarea "*"
type textarea "A linear collection of buttons which allows a user to choose an option from mul…"
click at [1014, 218] on textarea "A linear collection of buttons which allows a user to choose an option from mul…" at bounding box center [837, 225] width 648 height 51
drag, startPoint x: 710, startPoint y: 240, endPoint x: 640, endPoint y: 234, distance: 70.3
click at [640, 234] on textarea "A linear collection of buttons which allows a user to choose an option from mul…" at bounding box center [837, 225] width 648 height 51
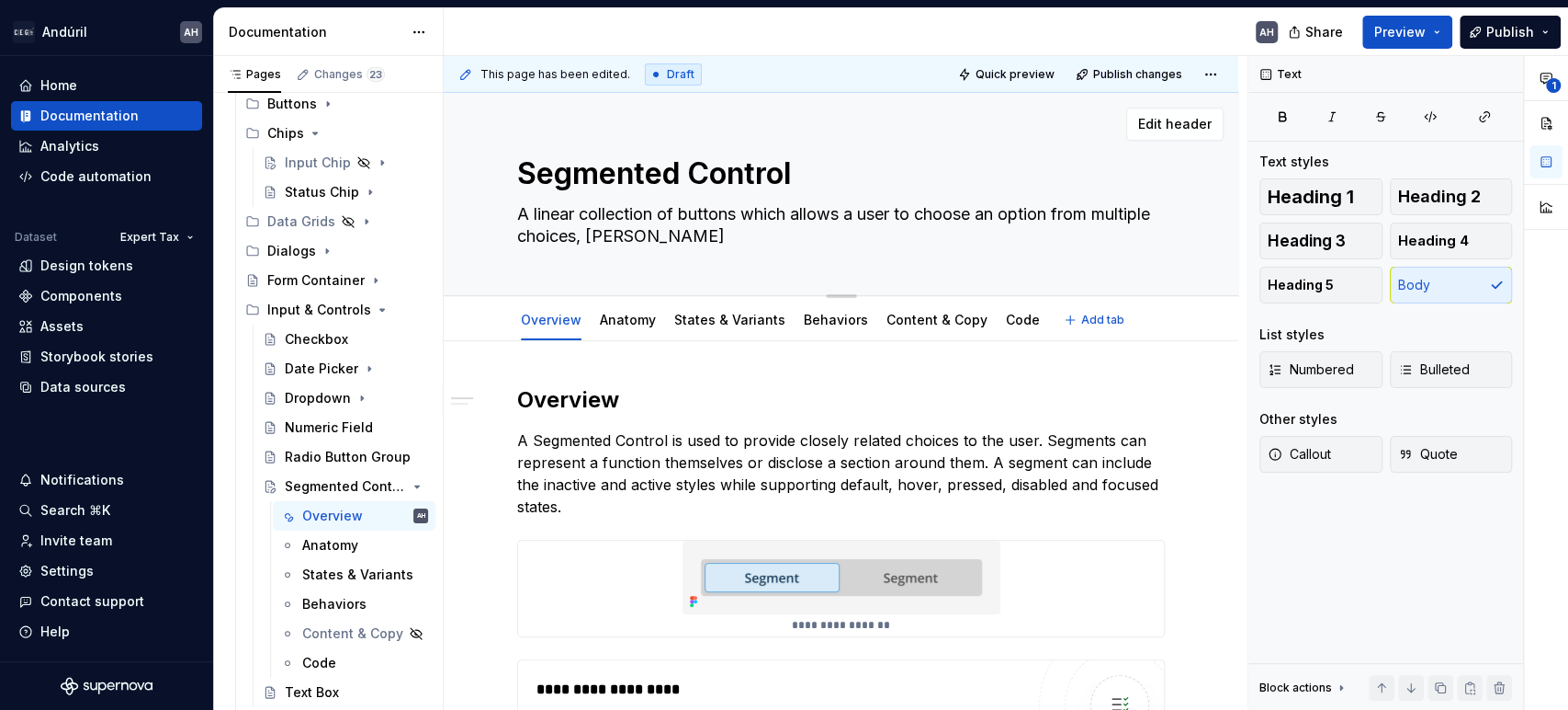
type textarea "*"
type textarea "A linear collection of buttons which allows a user to choose an option from mul…"
type textarea "*"
type textarea "A linear collection of buttons which allows a user to choose an option from mul…"
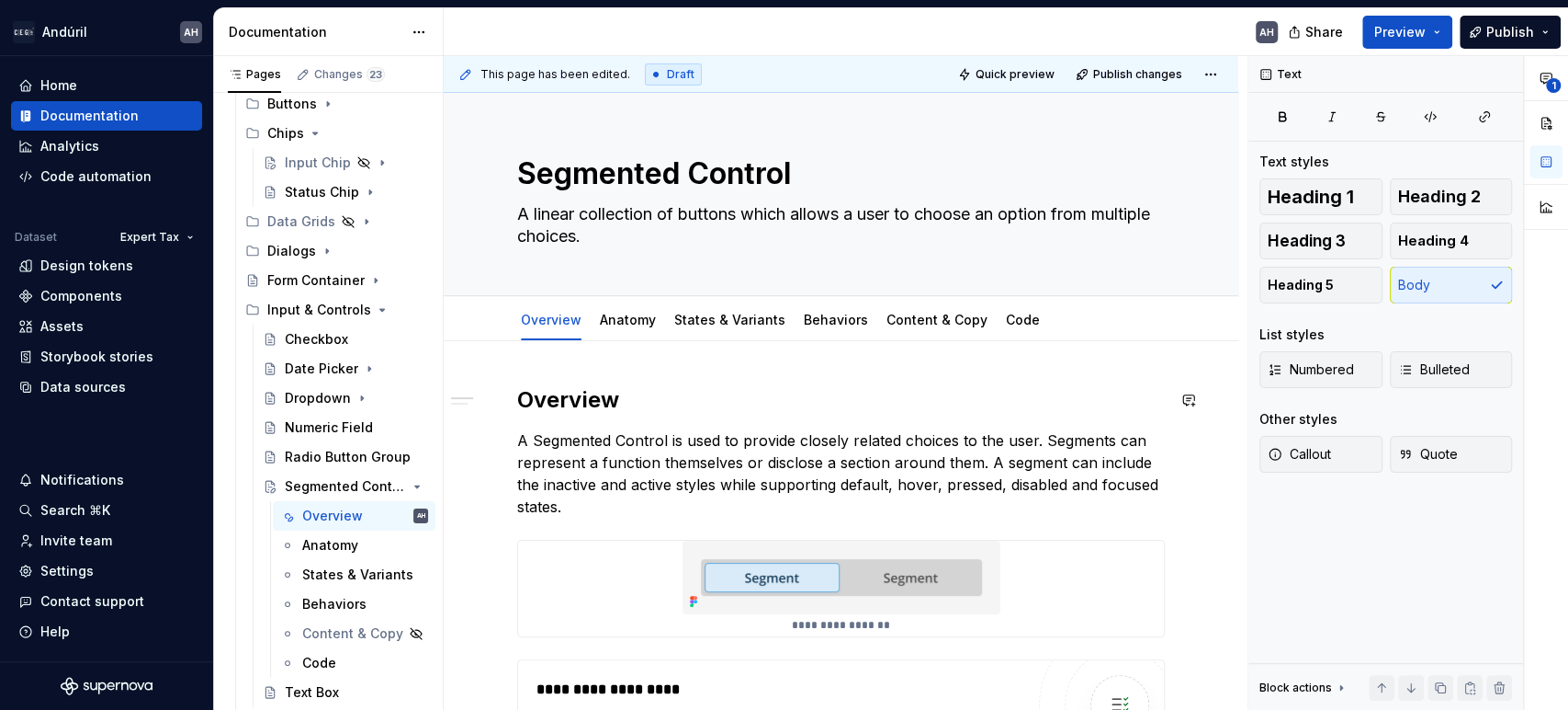
scroll to position [102, 0]
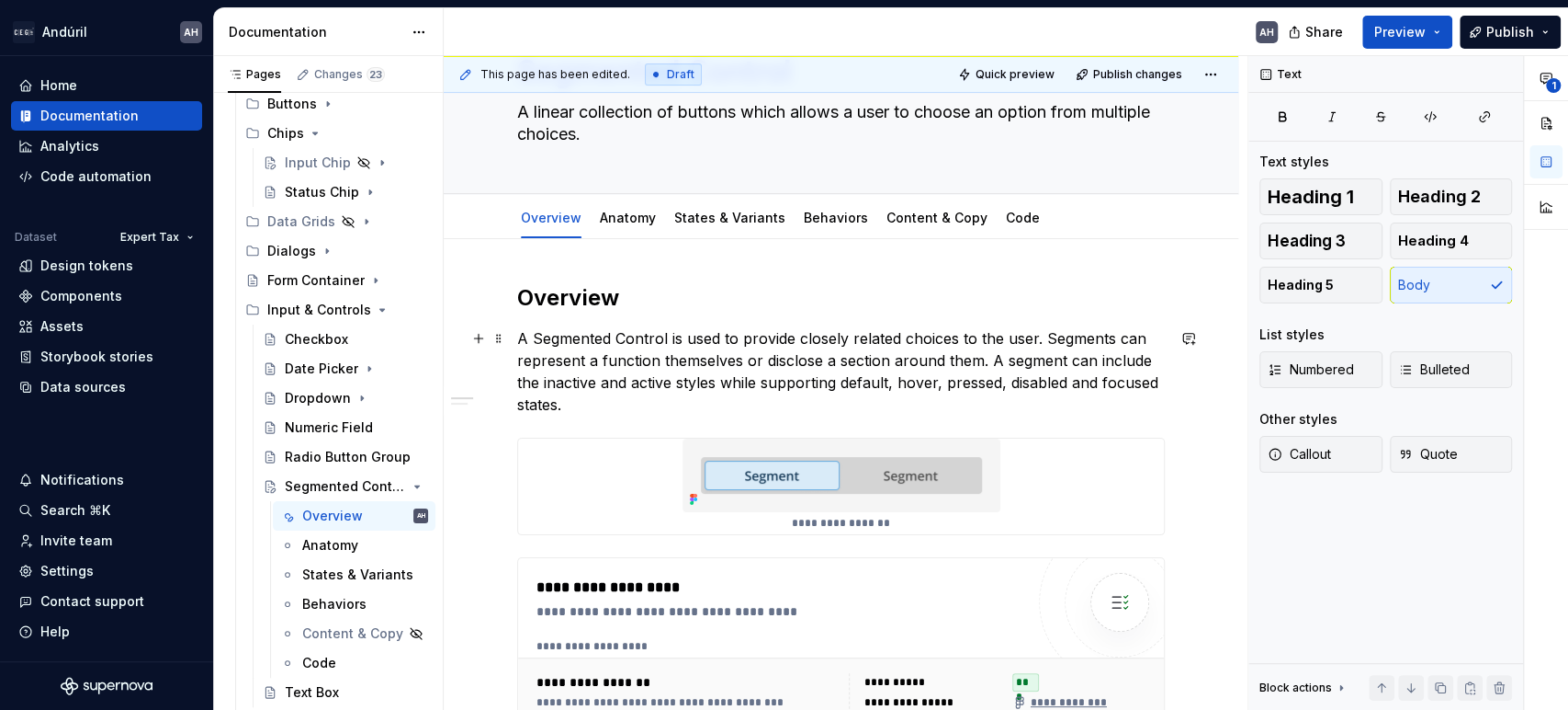
click at [706, 357] on p "A Segmented Control is used to provide closely related choices to the user. Seg…" at bounding box center [840, 371] width 648 height 88
click at [893, 357] on p "A Segmented Control is used to provide closely related choices to the user. Seg…" at bounding box center [840, 371] width 648 height 88
click at [979, 358] on p "A Segmented Control is used to provide closely related choices to the user. Seg…" at bounding box center [840, 371] width 648 height 88
click at [710, 396] on p "A Segmented Control is used to provide closely related choices to the user. Seg…" at bounding box center [840, 371] width 648 height 88
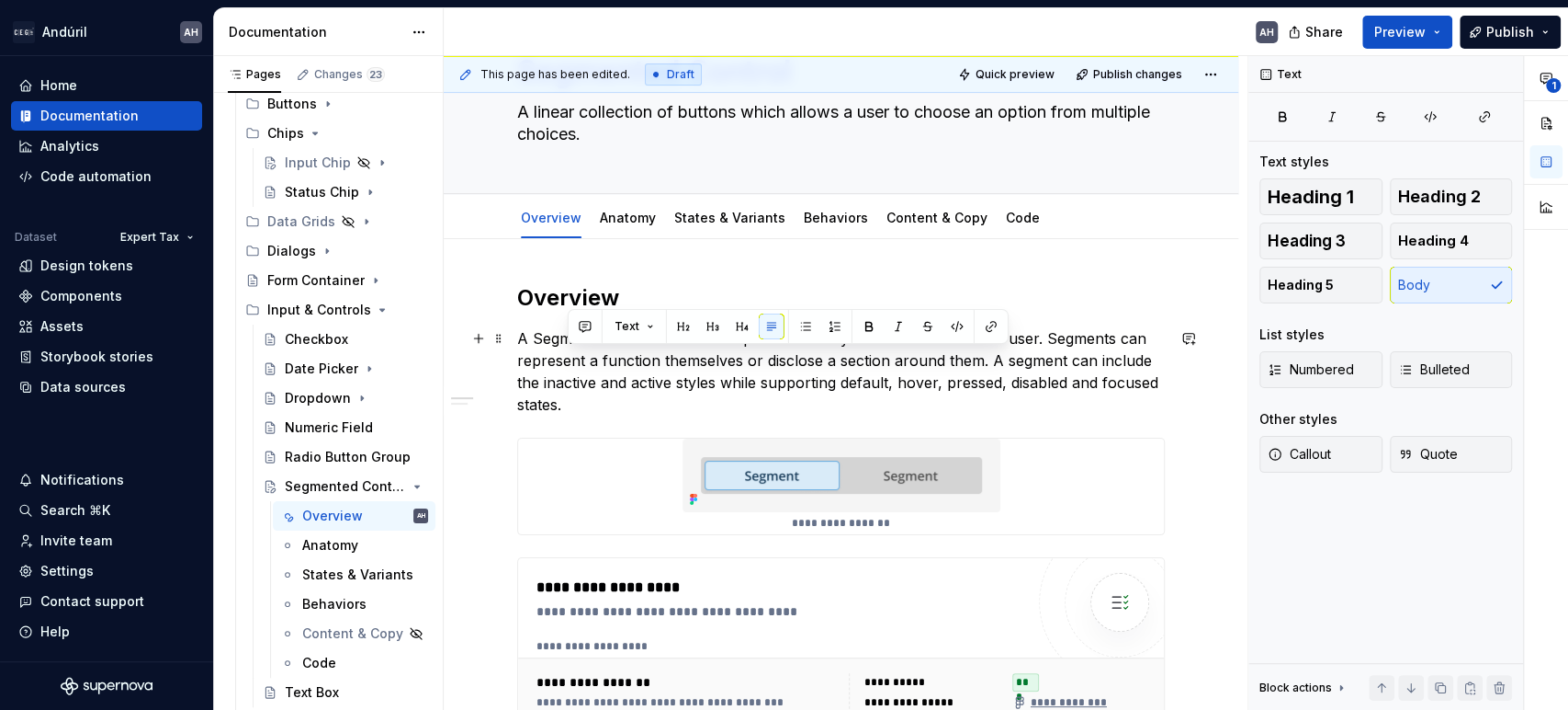
drag, startPoint x: 985, startPoint y: 361, endPoint x: 1009, endPoint y: 399, distance: 44.9
click at [1009, 399] on p "A Segmented Control is used to provide closely related choices to the user. Seg…" at bounding box center [840, 371] width 648 height 88
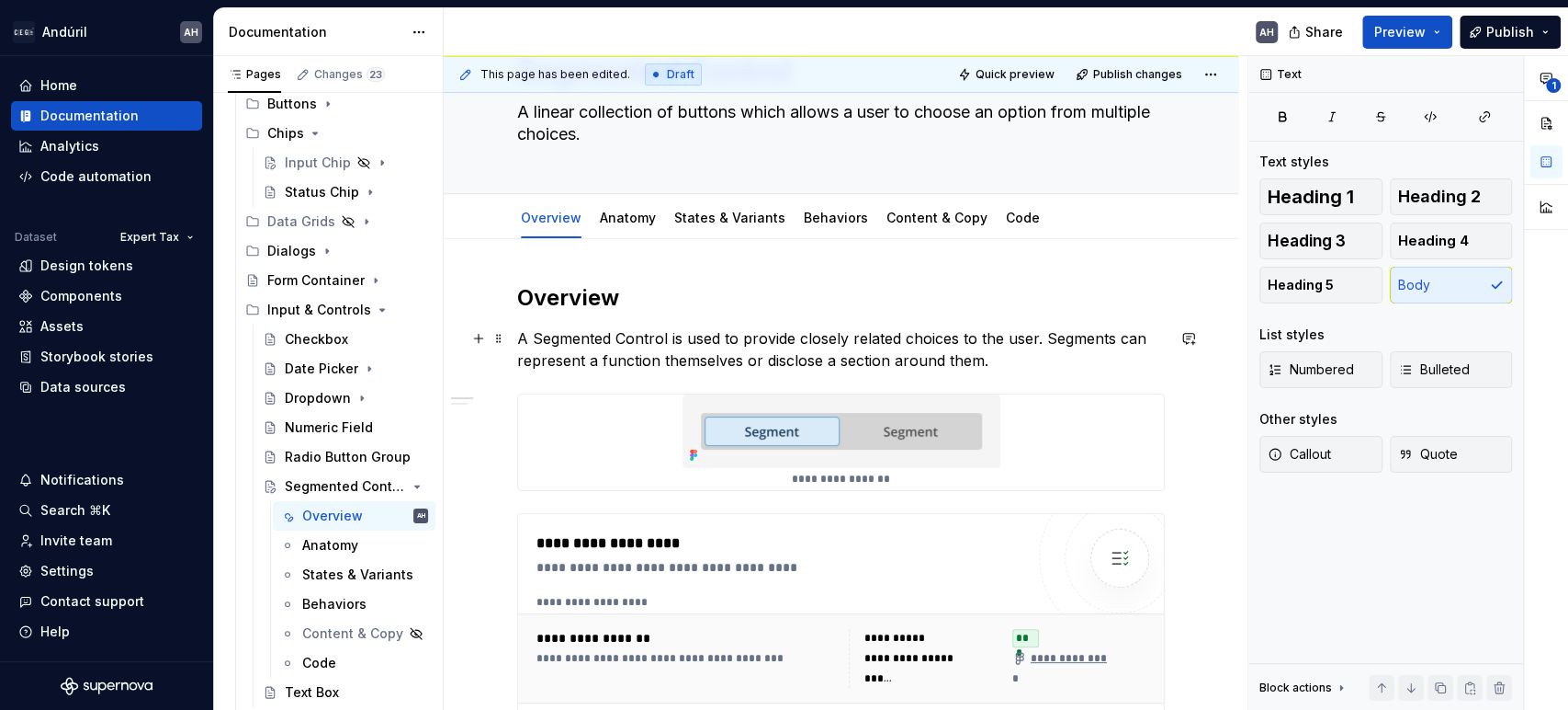
click at [670, 336] on p "A Segmented Control is used to provide closely related choices to the user. Seg…" at bounding box center [840, 349] width 648 height 44
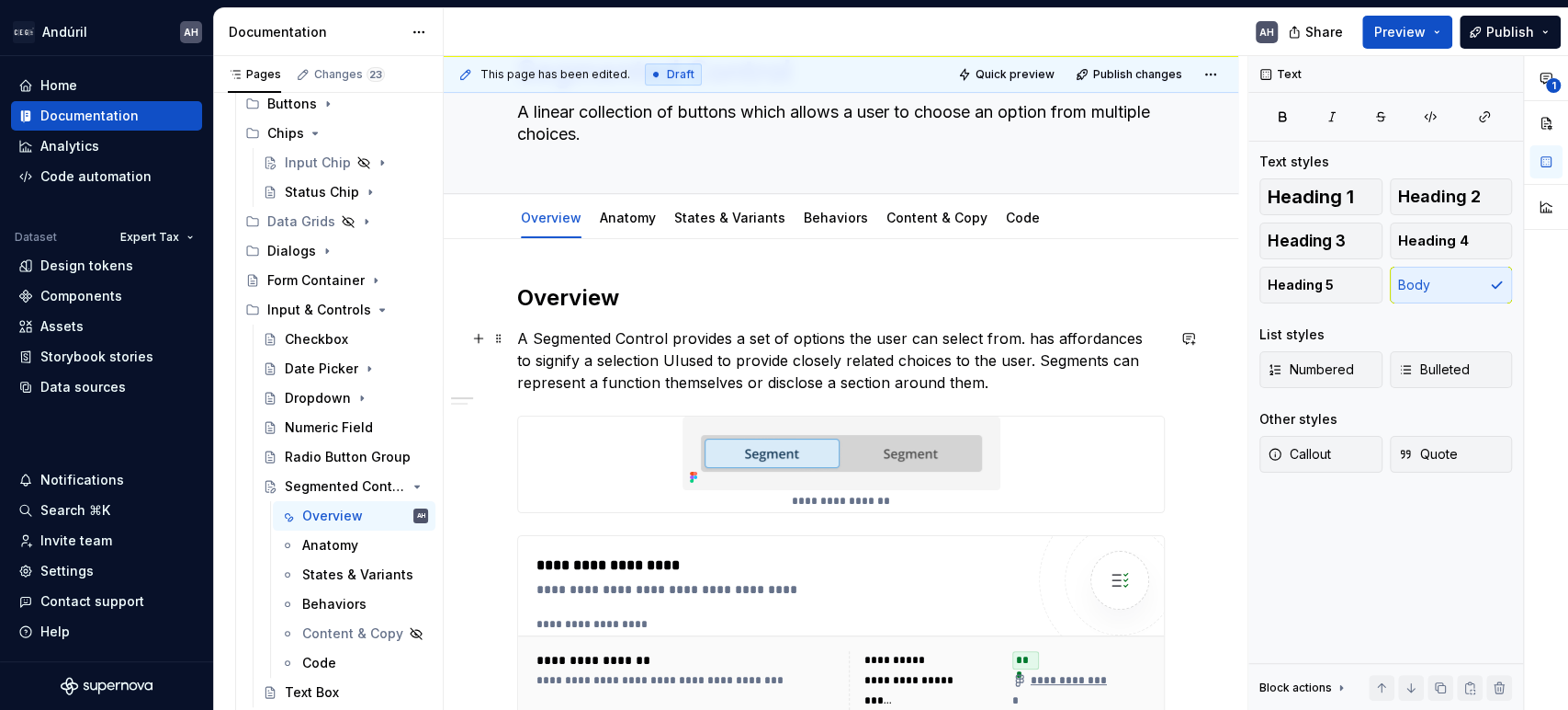
click at [1035, 335] on p "A Segmented Control provides a set of options the user can select from. has aff…" at bounding box center [840, 360] width 648 height 66
click at [747, 362] on p "A Segmented Control provides a set of options the user can select from. The com…" at bounding box center [840, 360] width 648 height 66
click at [765, 357] on p "A Segmented Control provides a set of options the user can select from. The com…" at bounding box center [840, 360] width 648 height 66
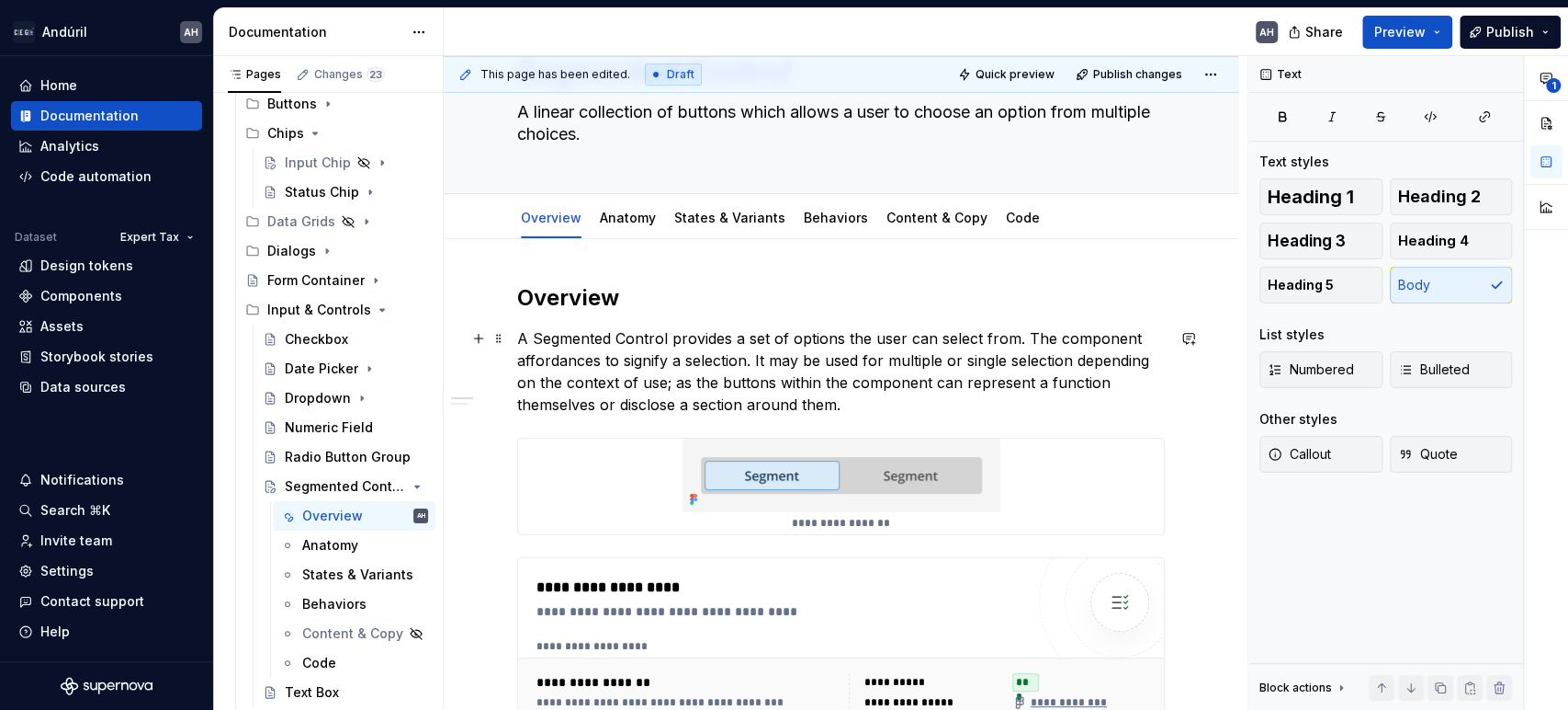
click at [759, 411] on p "A Segmented Control provides a set of options the user can select from. The com…" at bounding box center [840, 371] width 648 height 88
click at [851, 406] on p "A Segmented Control provides a set of options the user can select from. The com…" at bounding box center [840, 371] width 648 height 88
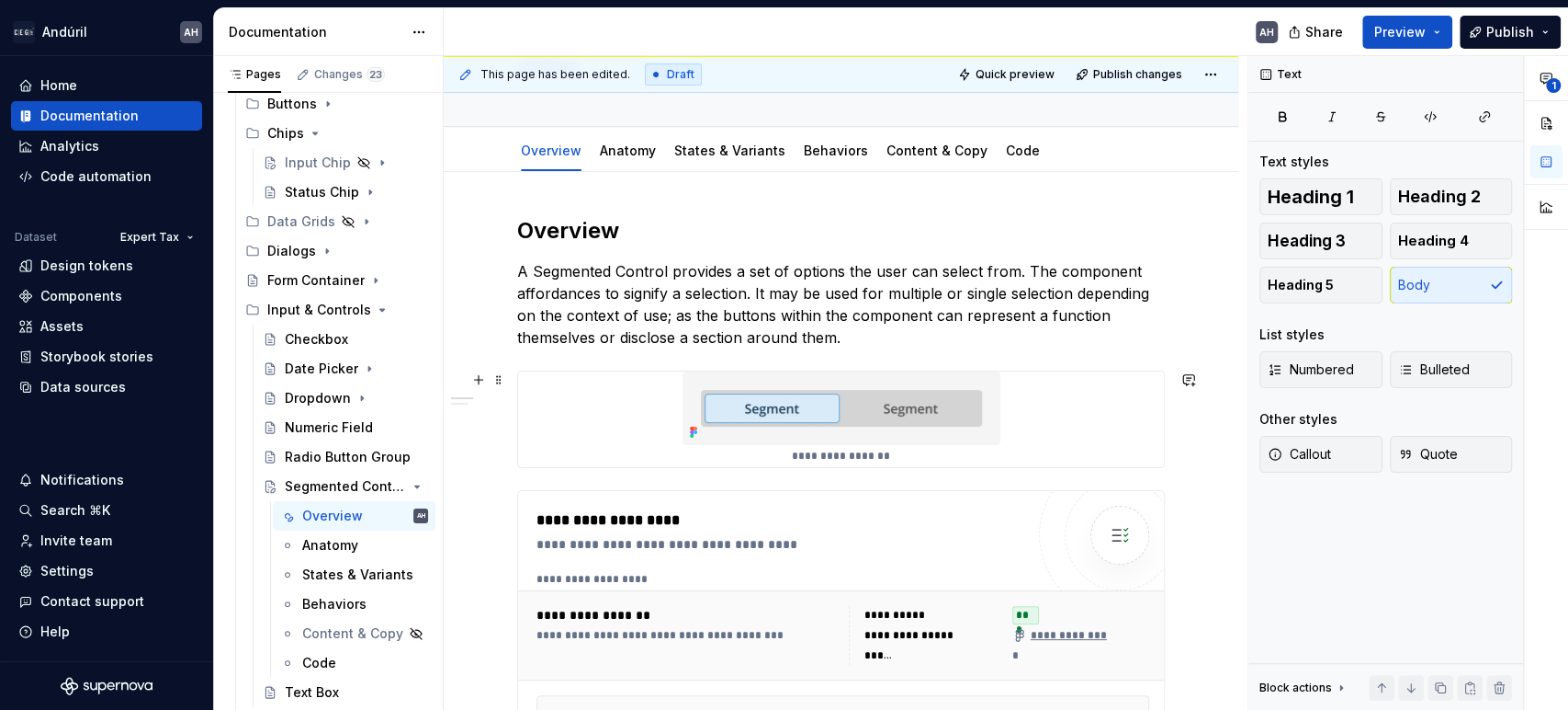
scroll to position [150, 0]
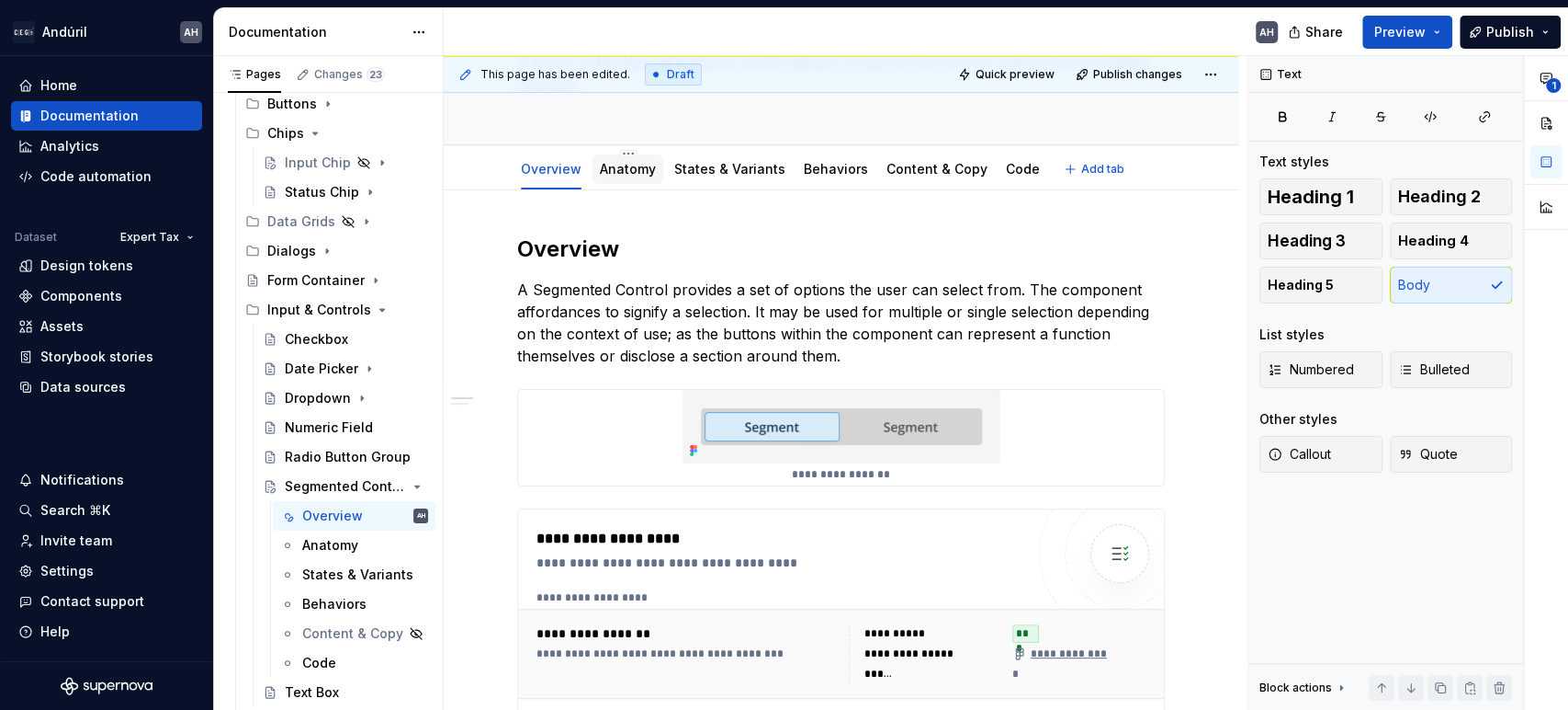
click at [641, 179] on div "Anatomy" at bounding box center [628, 169] width 71 height 30
click at [628, 168] on link "Anatomy" at bounding box center [628, 169] width 56 height 16
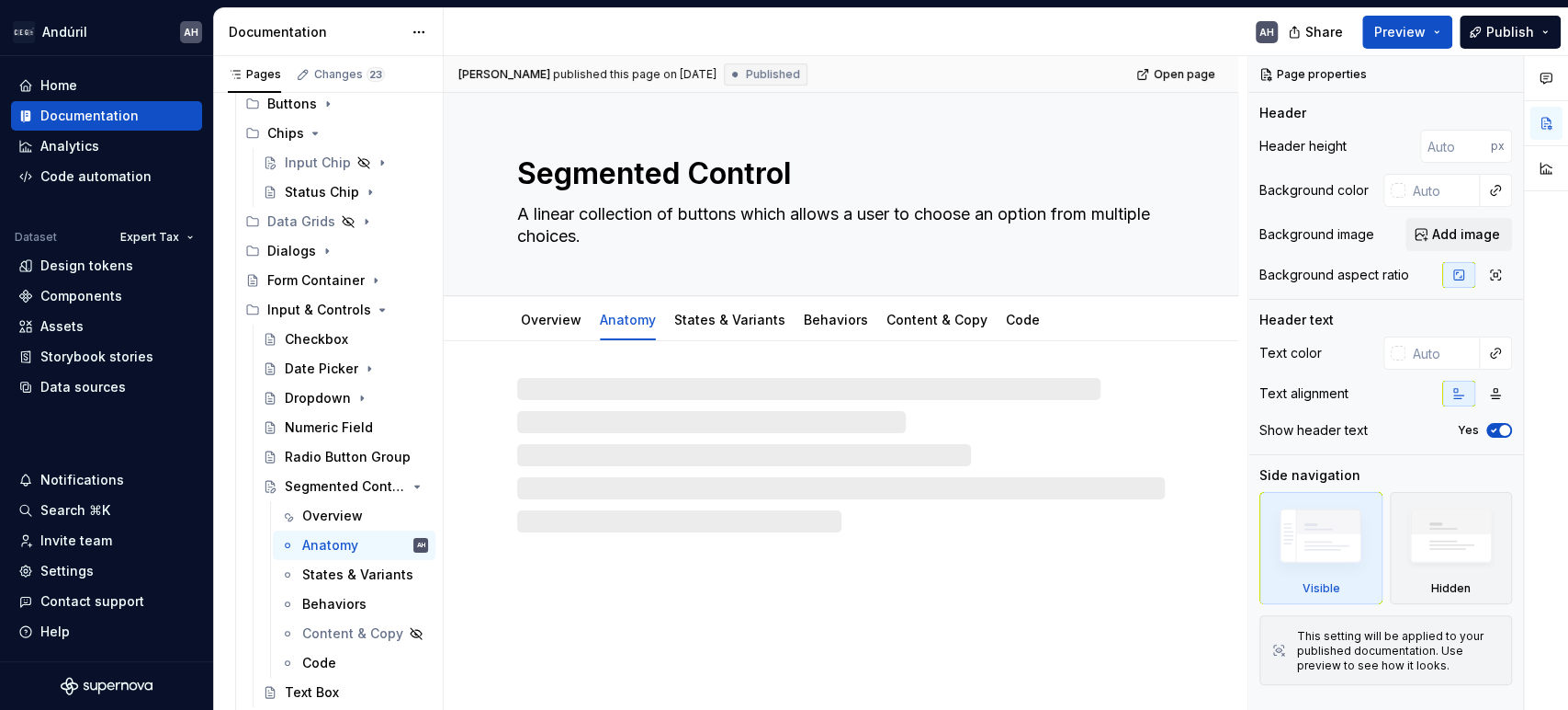
type textarea "*"
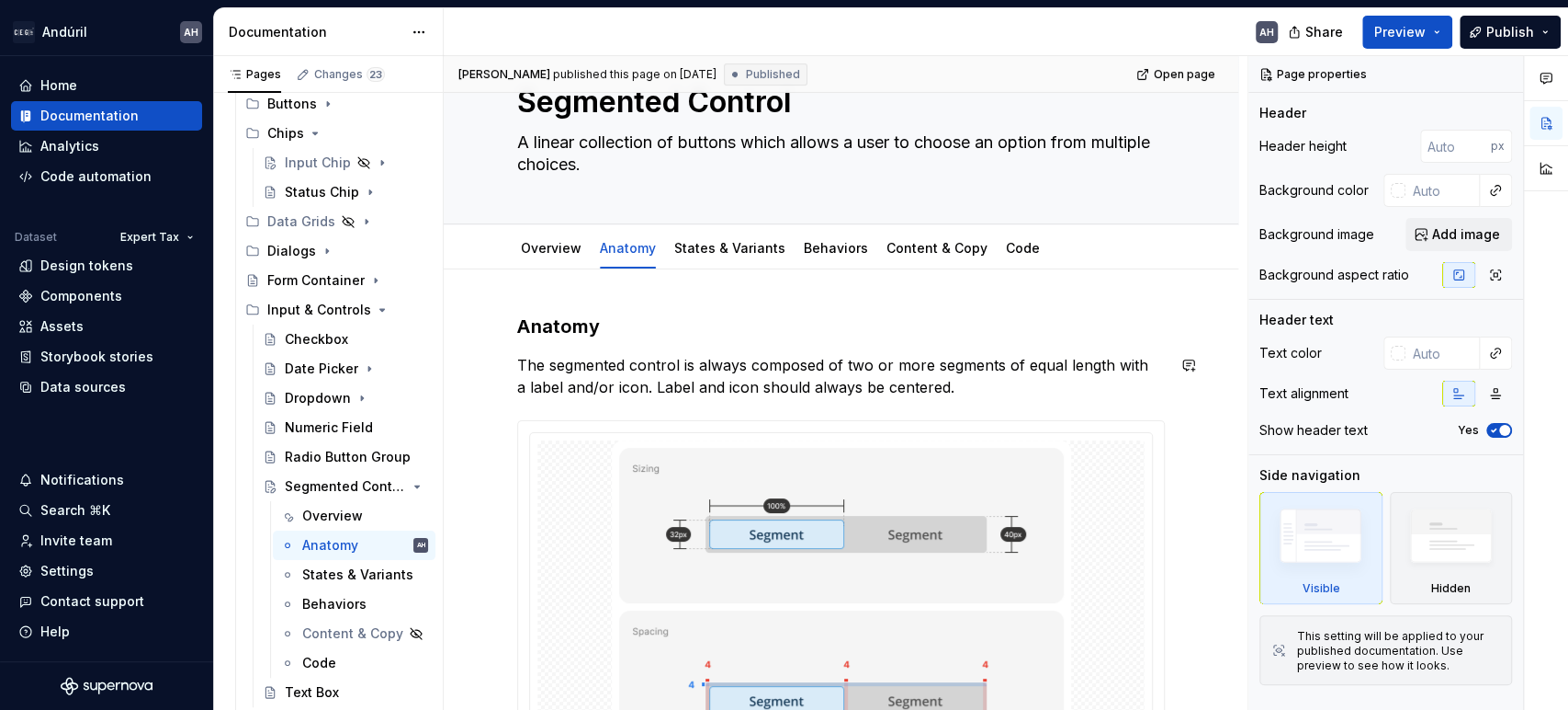
scroll to position [102, 0]
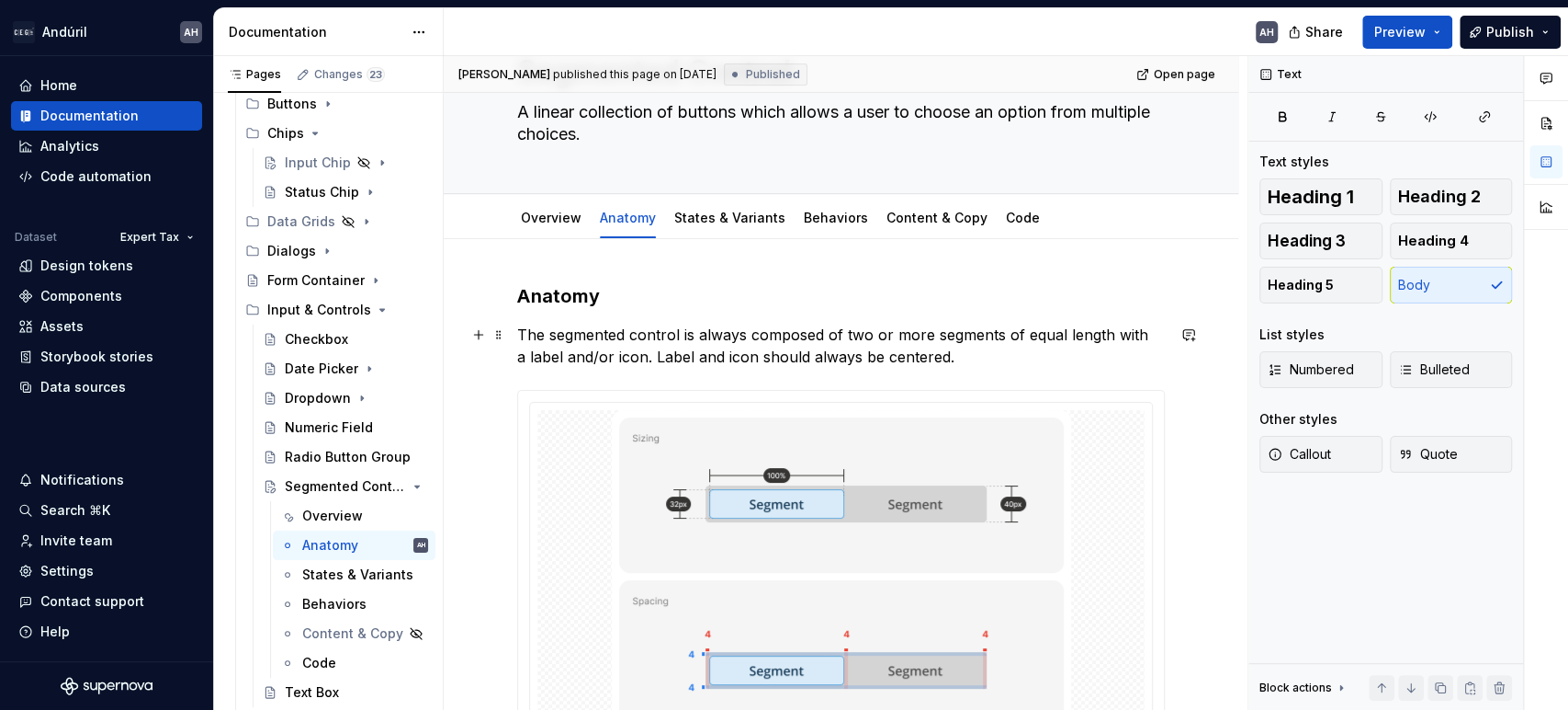
click at [1096, 333] on p "The segmented control is always composed of two or more segments of equal lengt…" at bounding box center [840, 345] width 648 height 44
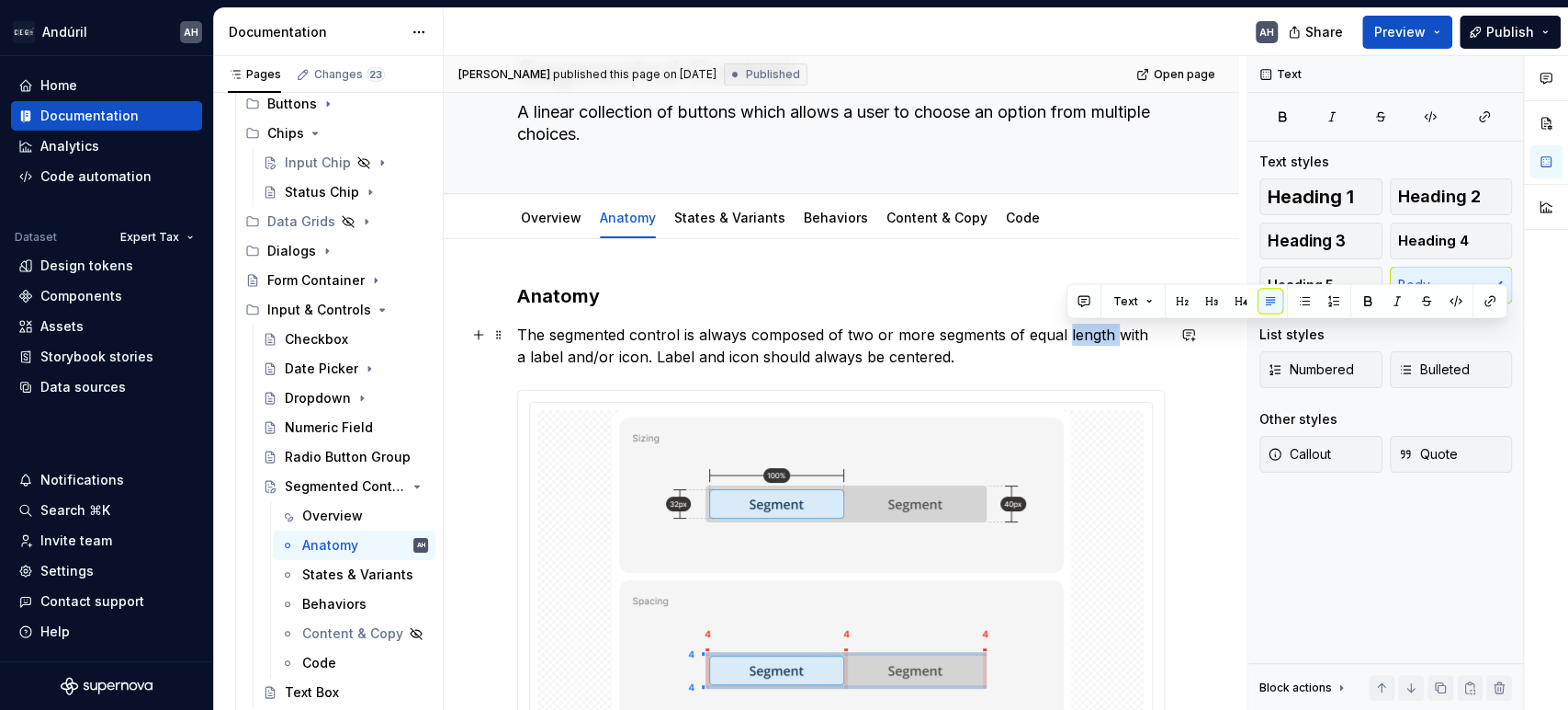
click at [1117, 336] on p "The segmented control is always composed of two or more segments of equal lengt…" at bounding box center [840, 345] width 648 height 44
drag, startPoint x: 1110, startPoint y: 337, endPoint x: 1003, endPoint y: 330, distance: 107.2
click at [1003, 330] on p "The segmented control is always composed of two or more segments of equal lengt…" at bounding box center [840, 345] width 648 height 44
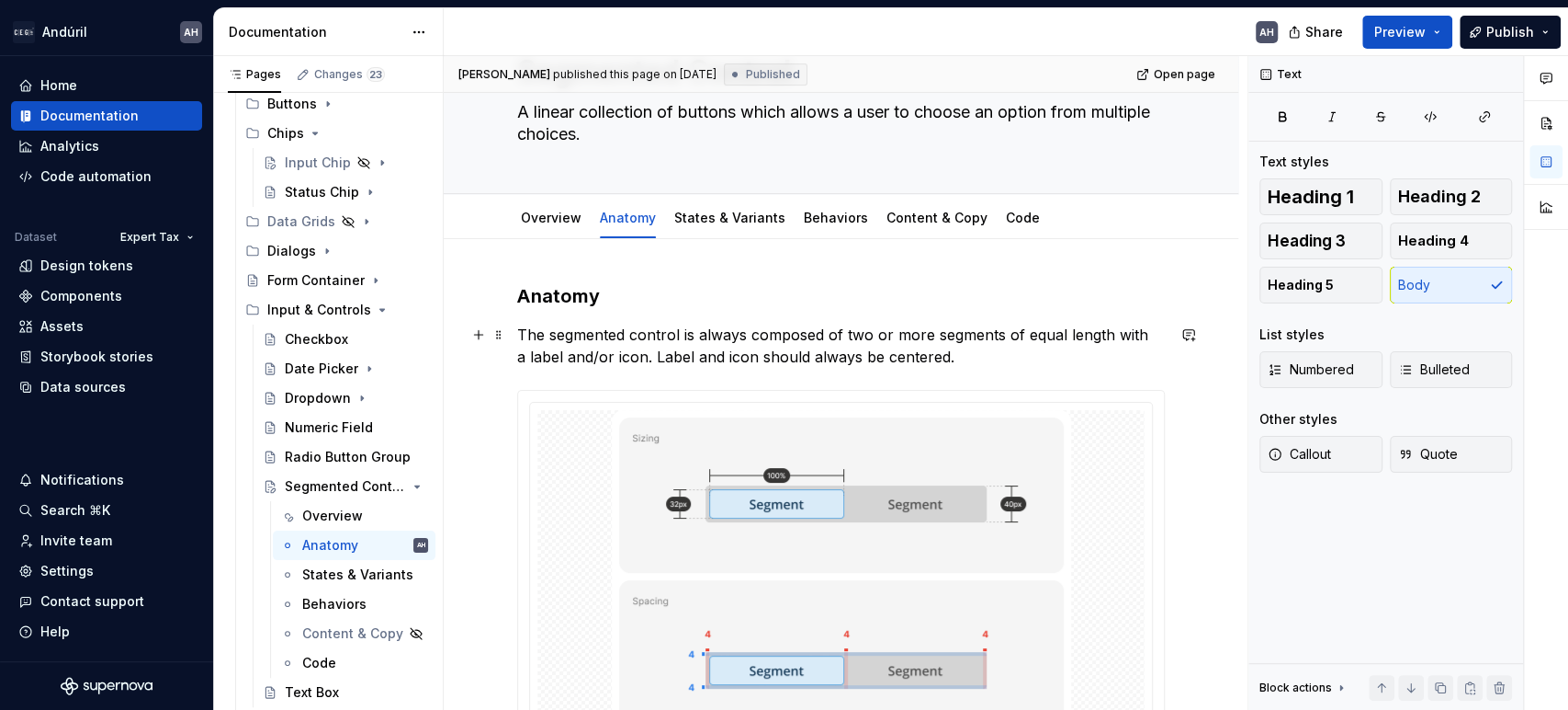
click at [1083, 334] on p "The segmented control is always composed of two or more segments of equal lengt…" at bounding box center [840, 345] width 648 height 44
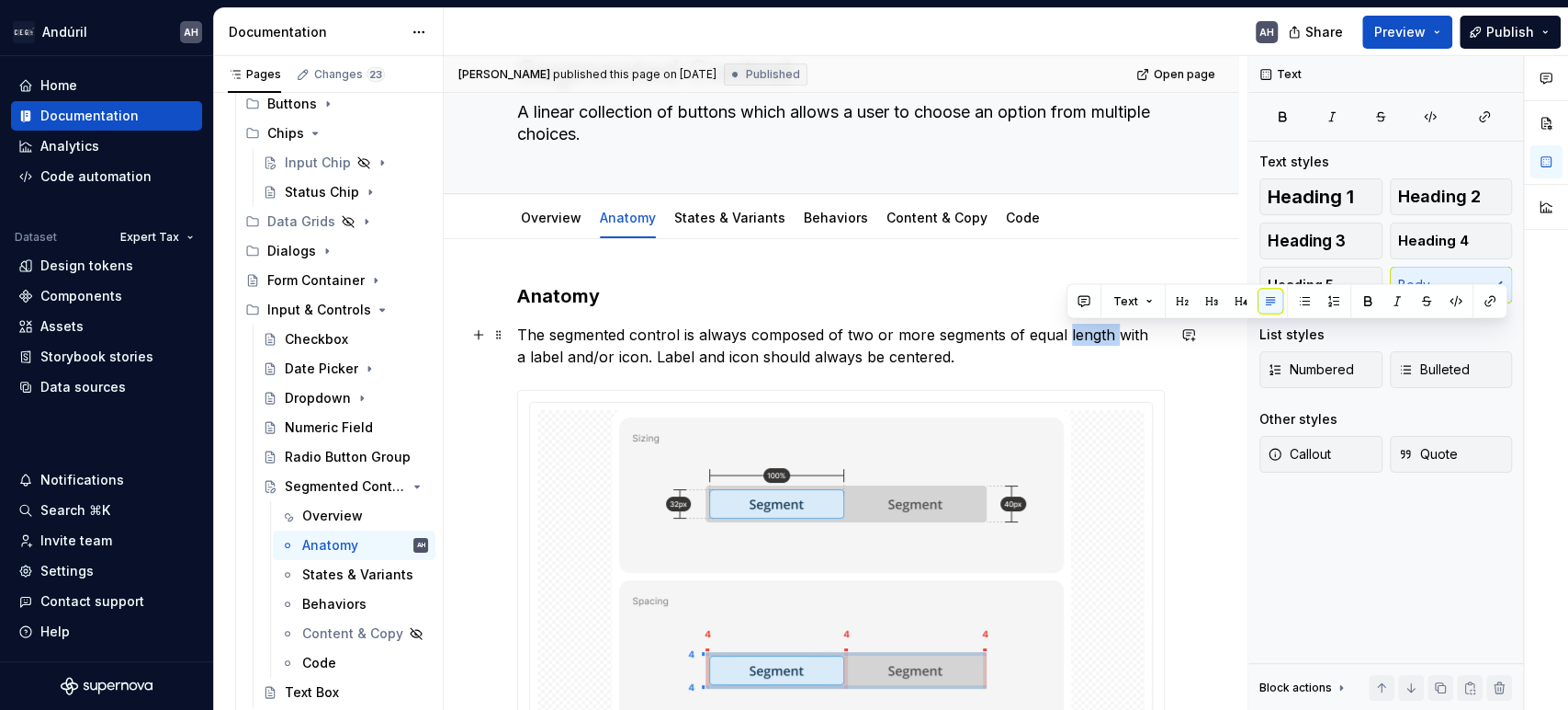
click at [1083, 334] on p "The segmented control is always composed of two or more segments of equal lengt…" at bounding box center [840, 345] width 648 height 44
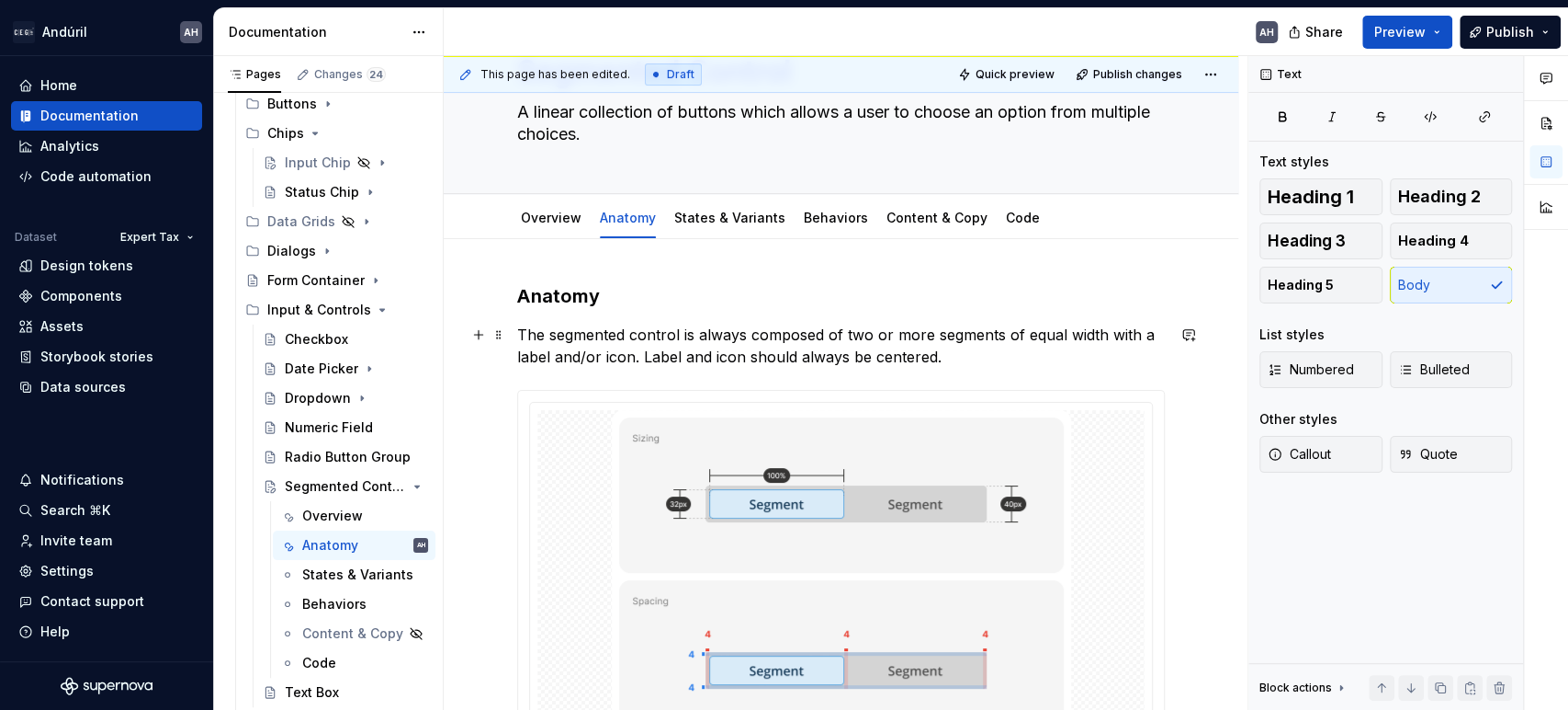
click at [1036, 334] on p "The segmented control is always composed of two or more segments of equal width…" at bounding box center [840, 345] width 648 height 44
click at [1113, 343] on p "The segmented control is always composed of two or more segments of equal width…" at bounding box center [840, 345] width 648 height 44
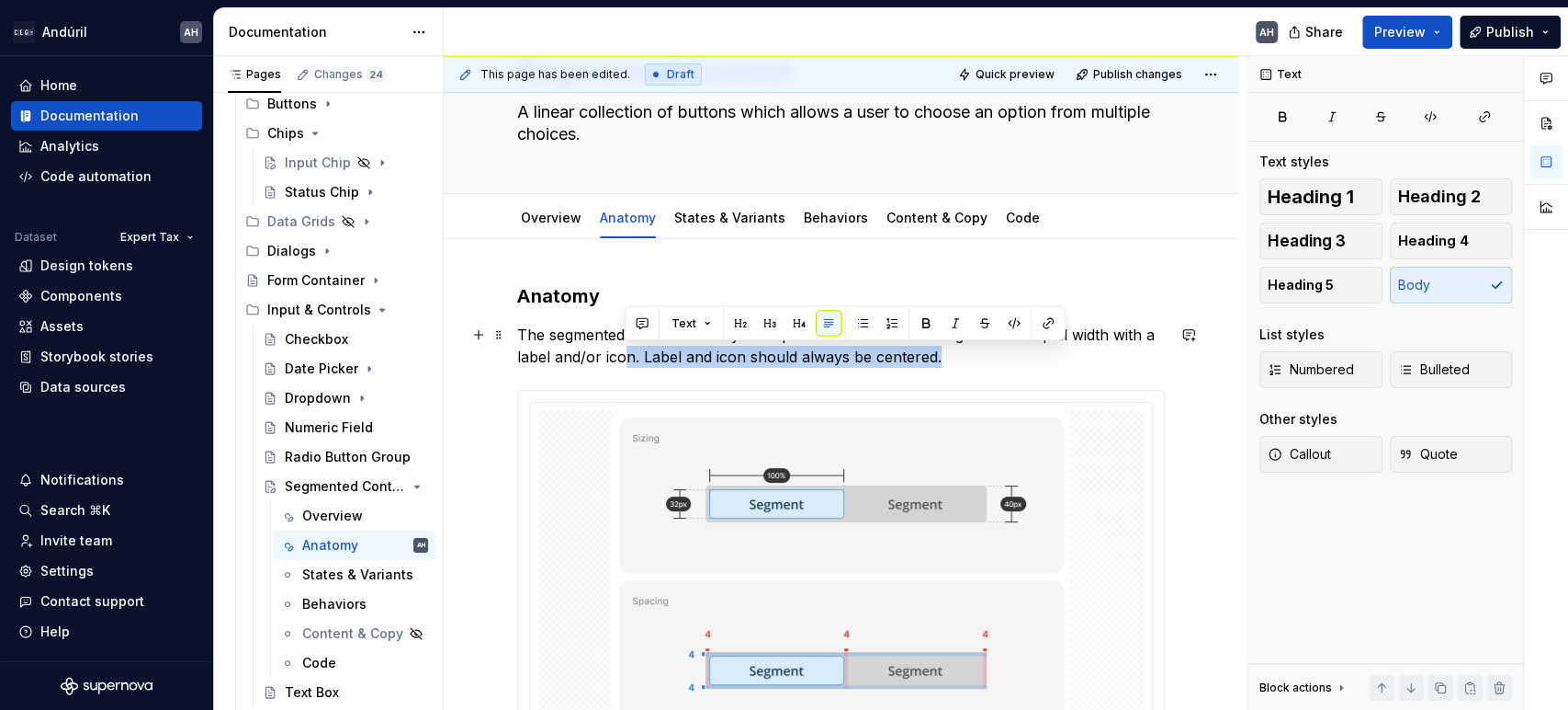
drag, startPoint x: 946, startPoint y: 362, endPoint x: 625, endPoint y: 356, distance: 321.1
click at [625, 356] on p "The segmented control is always composed of two or more segments of equal width…" at bounding box center [840, 345] width 648 height 44
click at [646, 359] on p "The segmented control is always composed of two or more segments of equal width…" at bounding box center [840, 345] width 648 height 44
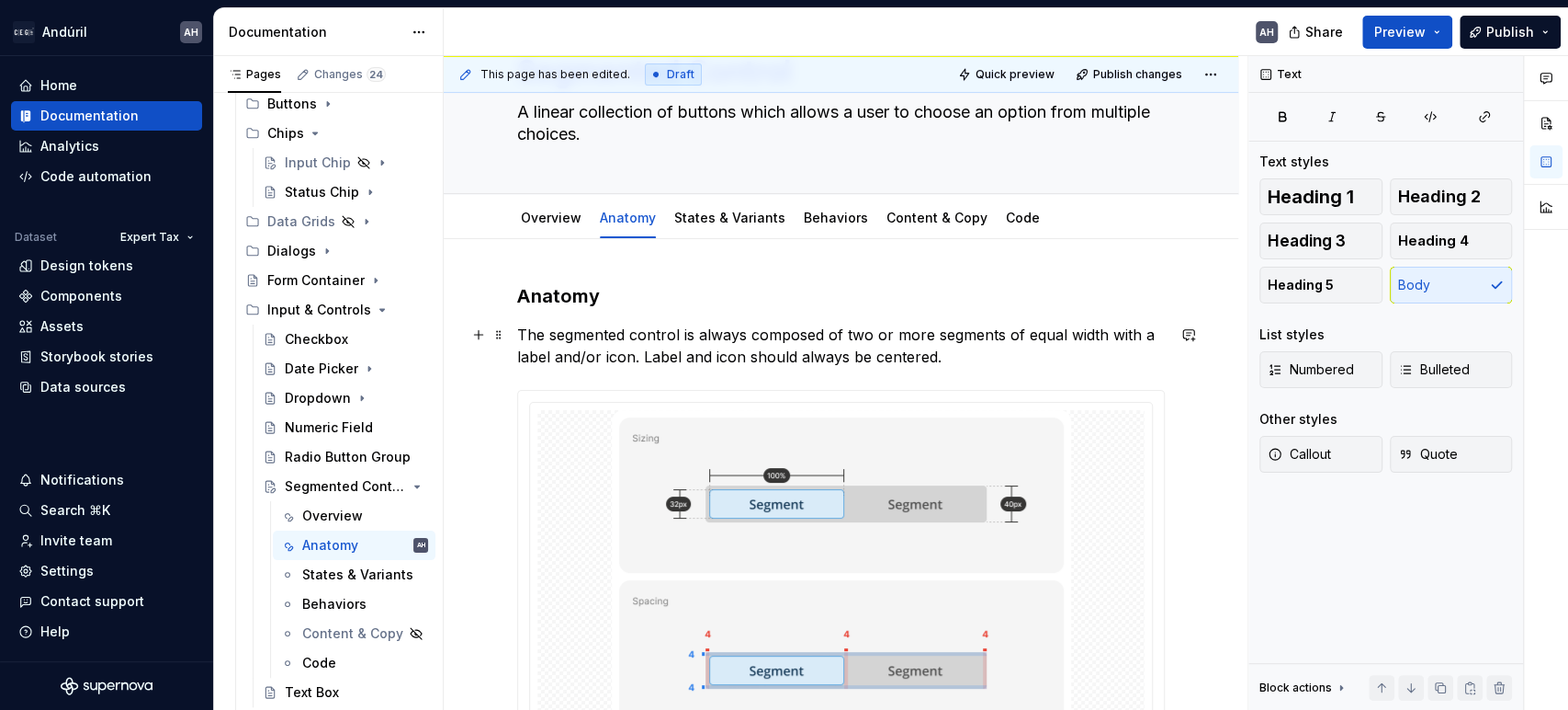
click at [644, 357] on p "The segmented control is always composed of two or more segments of equal width…" at bounding box center [840, 345] width 648 height 44
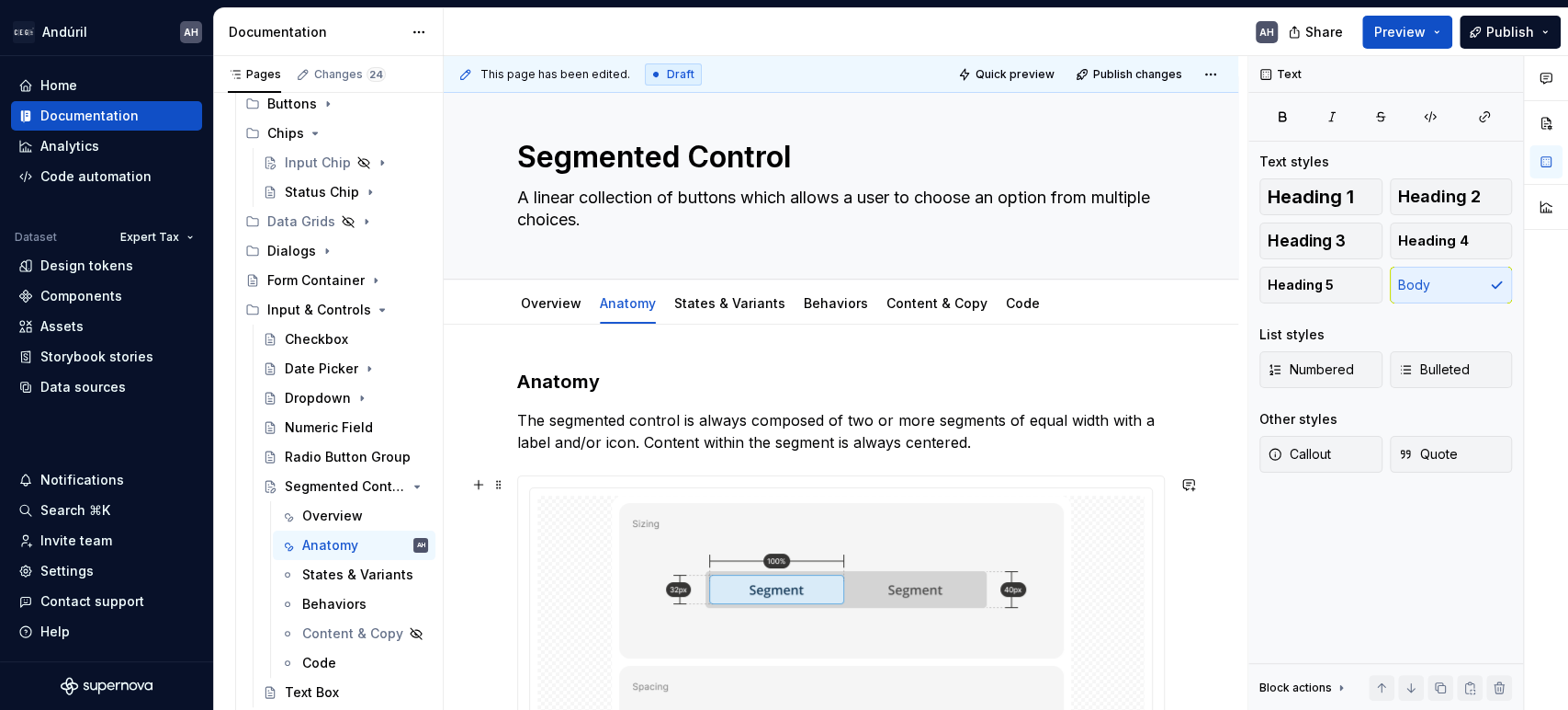
scroll to position [0, 0]
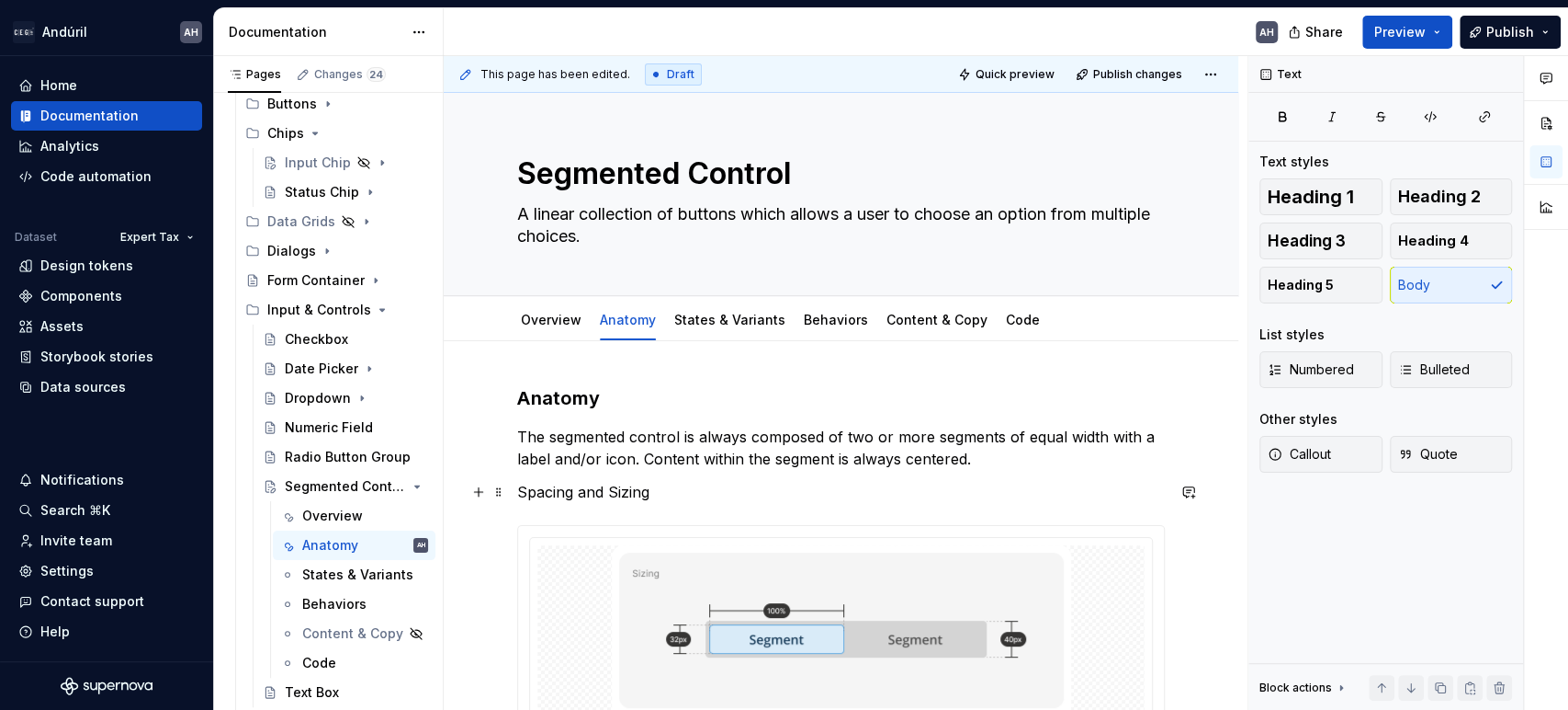
click at [606, 490] on p "Spacing and Sizing" at bounding box center [840, 491] width 648 height 22
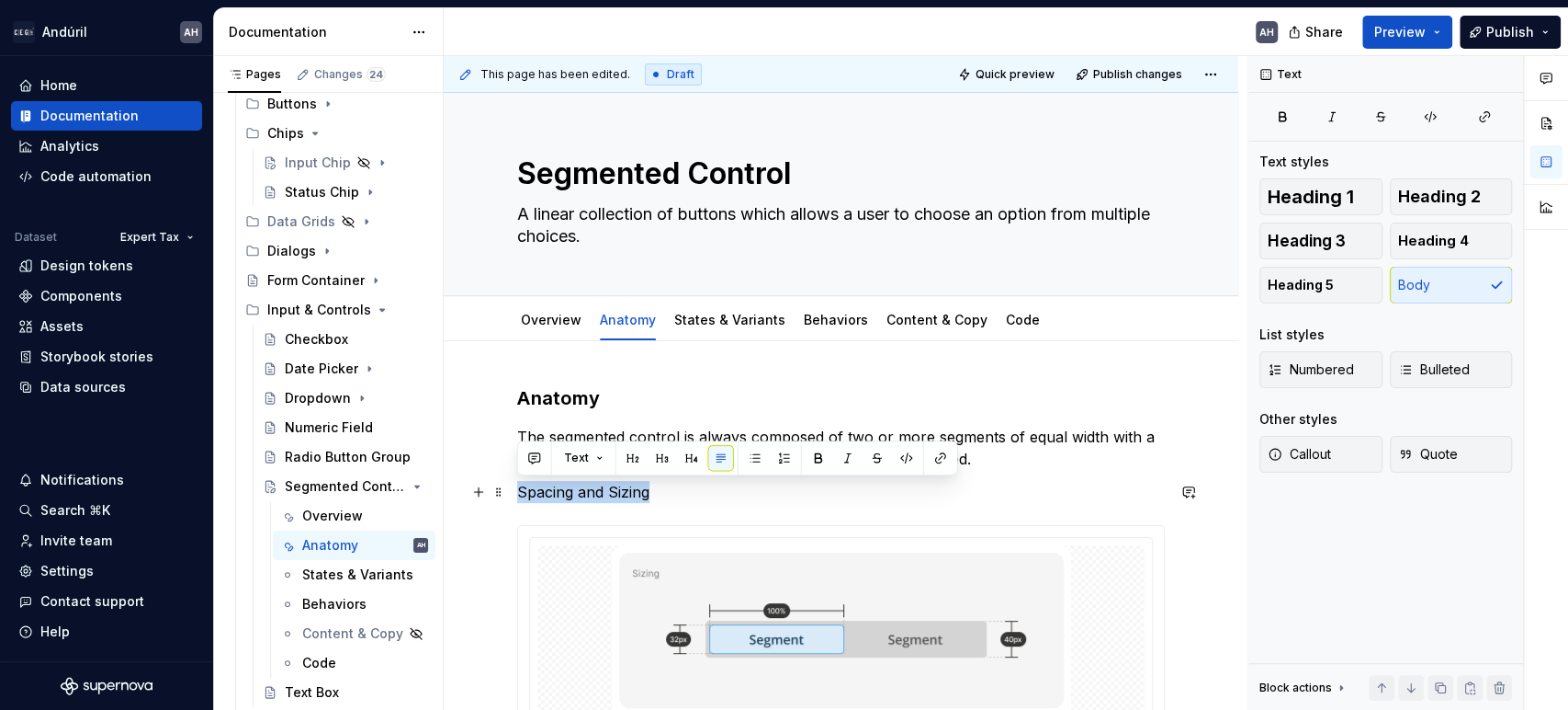
click at [606, 490] on p "Spacing and Sizing" at bounding box center [840, 491] width 648 height 22
click at [658, 452] on button "button" at bounding box center [662, 458] width 26 height 26
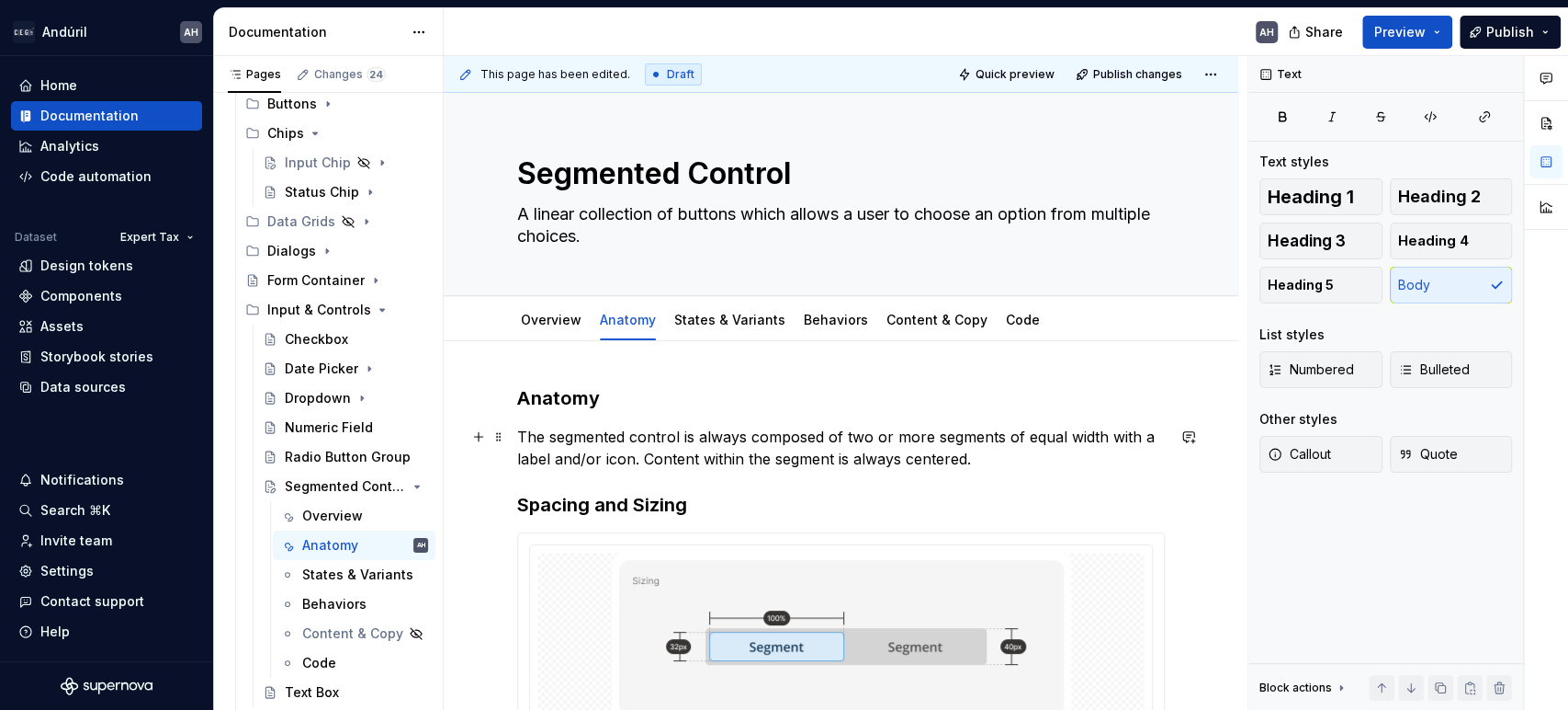
click at [1008, 454] on p "The segmented control is always composed of two or more segments of equal width…" at bounding box center [840, 447] width 648 height 44
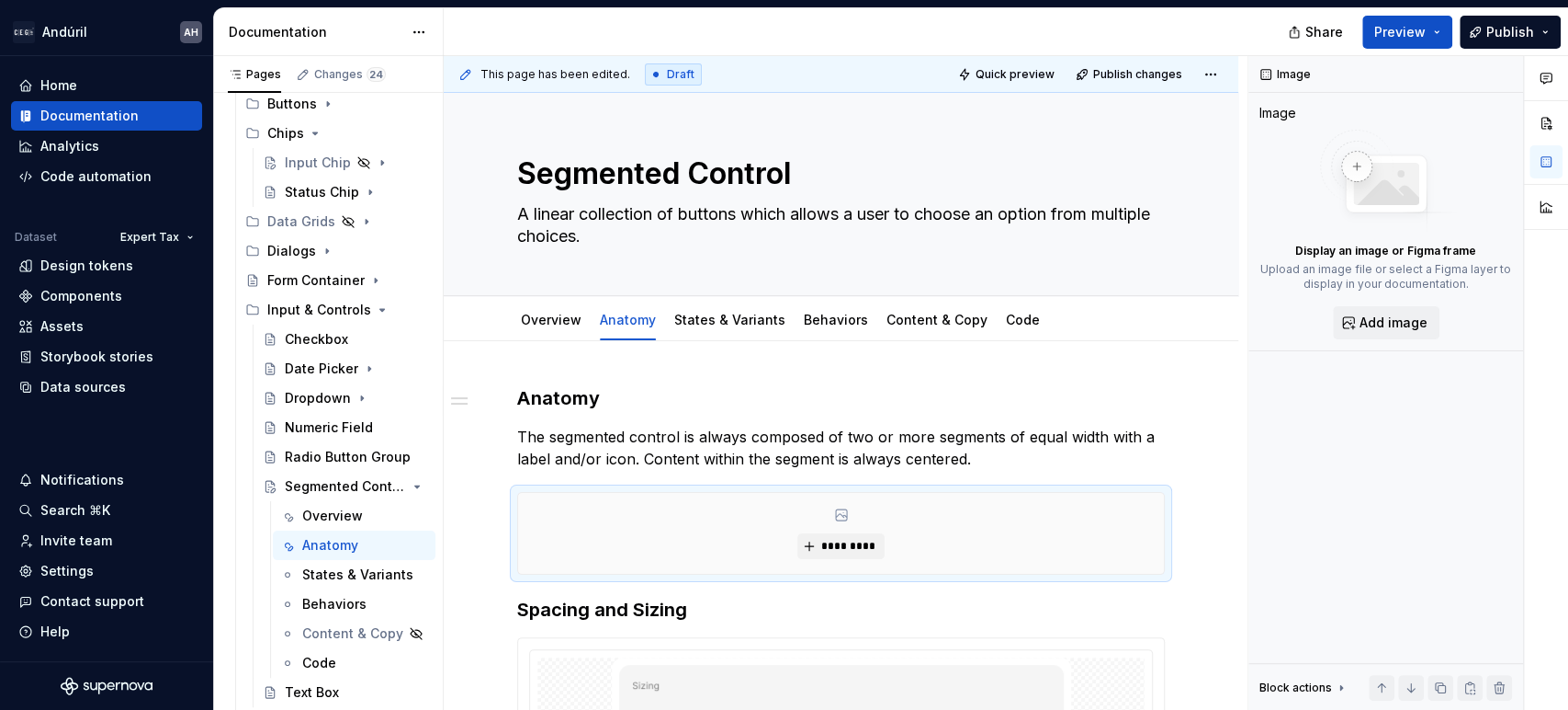
type textarea "*"
